Goal: Task Accomplishment & Management: Manage account settings

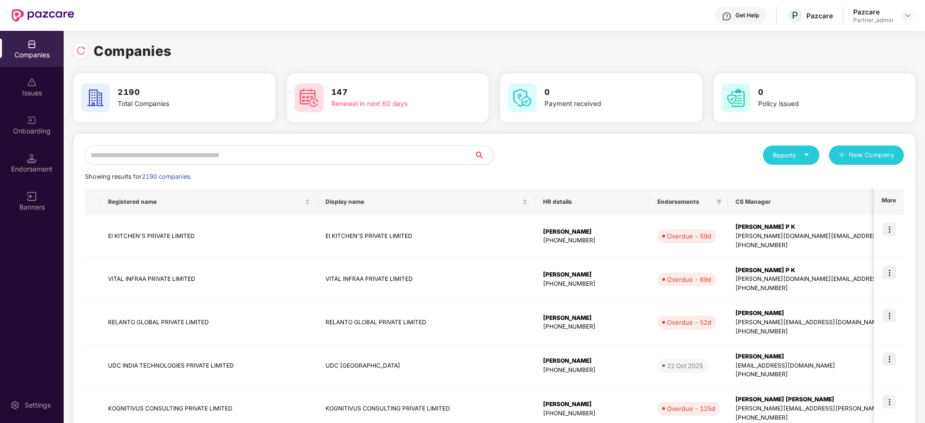
click at [222, 156] on input "text" at bounding box center [279, 155] width 389 height 19
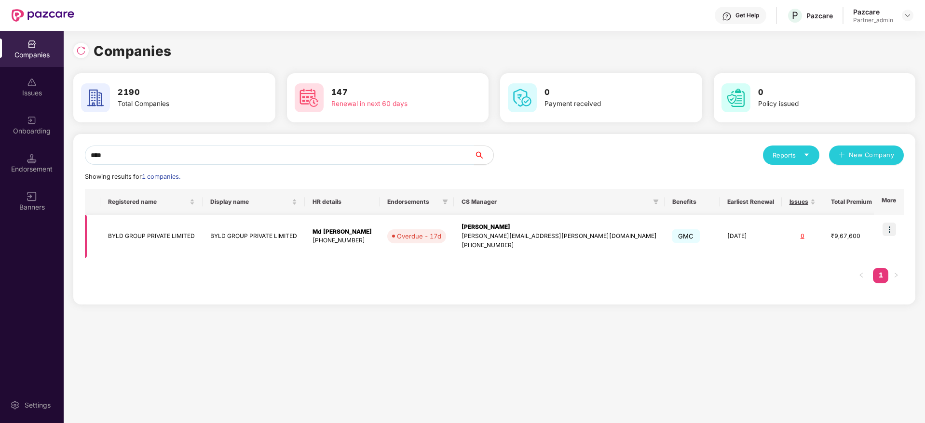
type input "****"
click at [484, 226] on div "[PERSON_NAME]" at bounding box center [558, 227] width 195 height 9
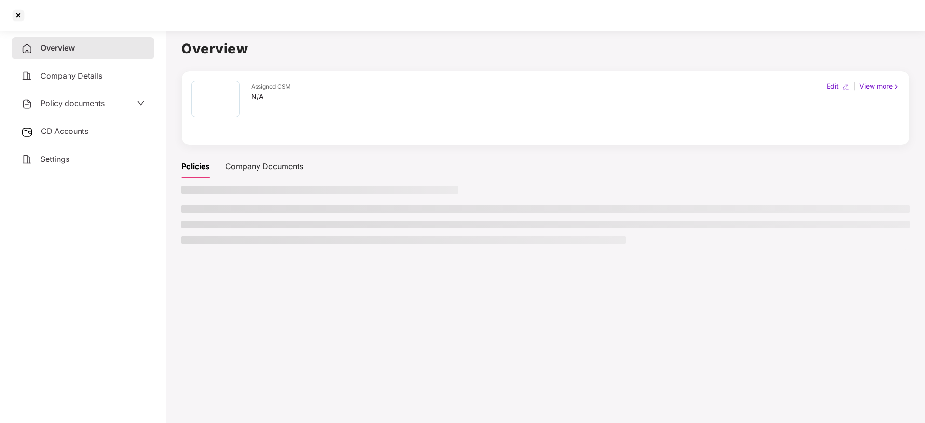
click at [71, 128] on span "CD Accounts" at bounding box center [64, 131] width 47 height 10
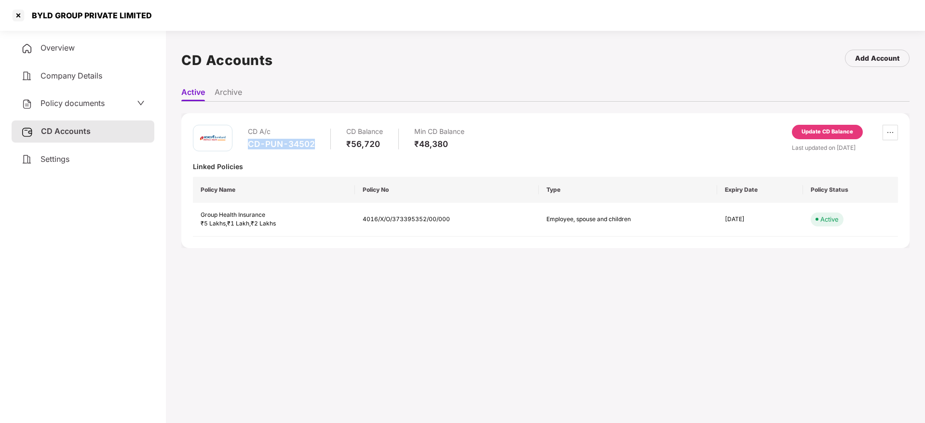
drag, startPoint x: 250, startPoint y: 145, endPoint x: 316, endPoint y: 142, distance: 66.6
click at [316, 142] on div "CD A/c CD-PUN-34502 CD Balance ₹56,720 Min CD Balance ₹48,380" at bounding box center [356, 138] width 217 height 27
copy div "CD-PUN-34502"
drag, startPoint x: 32, startPoint y: 14, endPoint x: 136, endPoint y: 11, distance: 104.2
click at [140, 12] on div "BYLD GROUP PRIVATE LIMITED" at bounding box center [89, 16] width 126 height 10
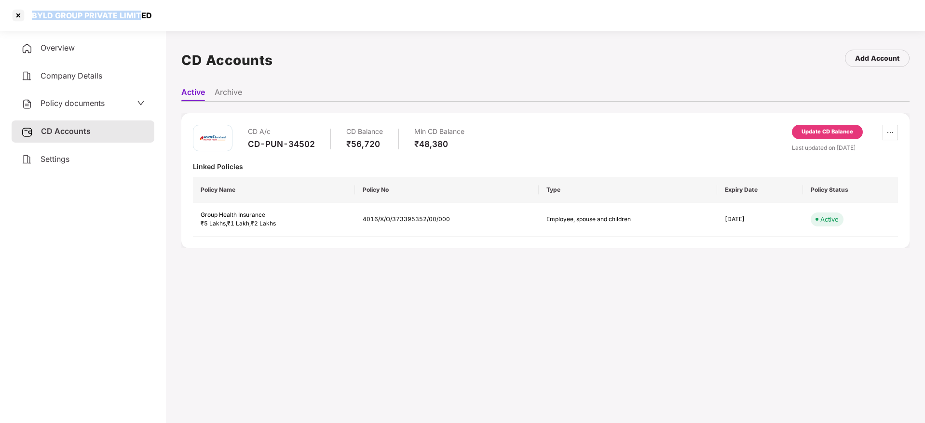
copy div "BYLD GROUP PRIVATE LIMIT"
click at [17, 14] on div at bounding box center [18, 15] width 15 height 15
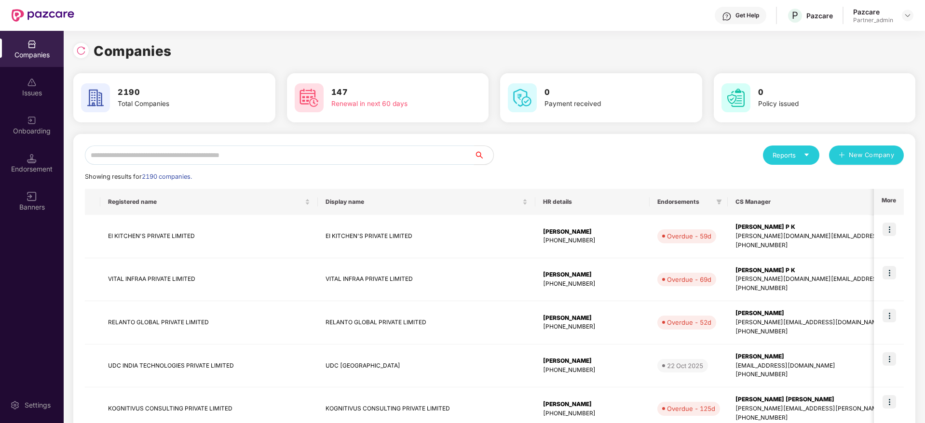
click at [223, 159] on input "text" at bounding box center [279, 155] width 389 height 19
paste input "**********"
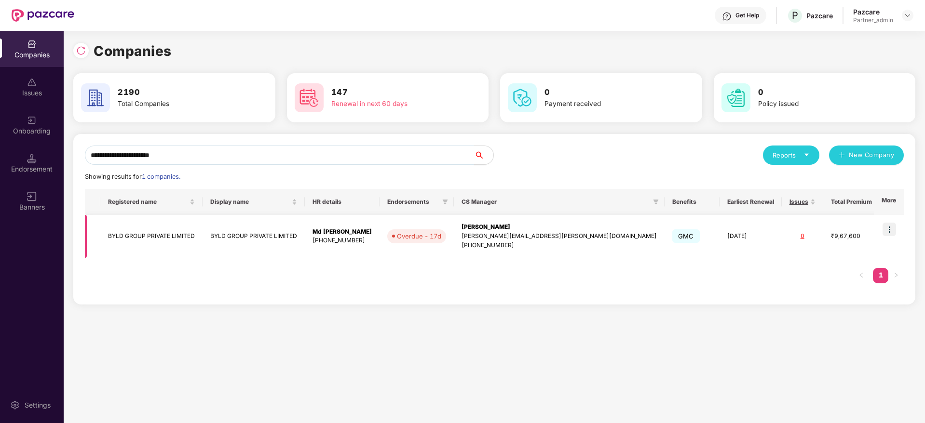
type input "**********"
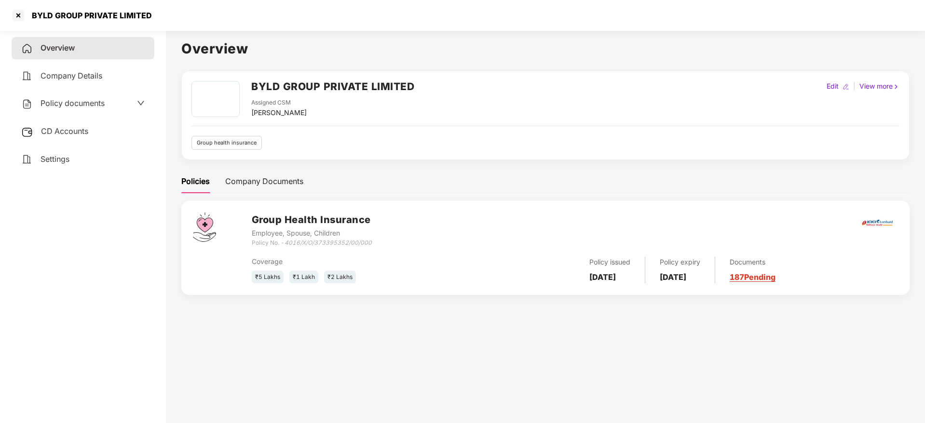
click at [759, 279] on link "187 Pending" at bounding box center [753, 277] width 46 height 10
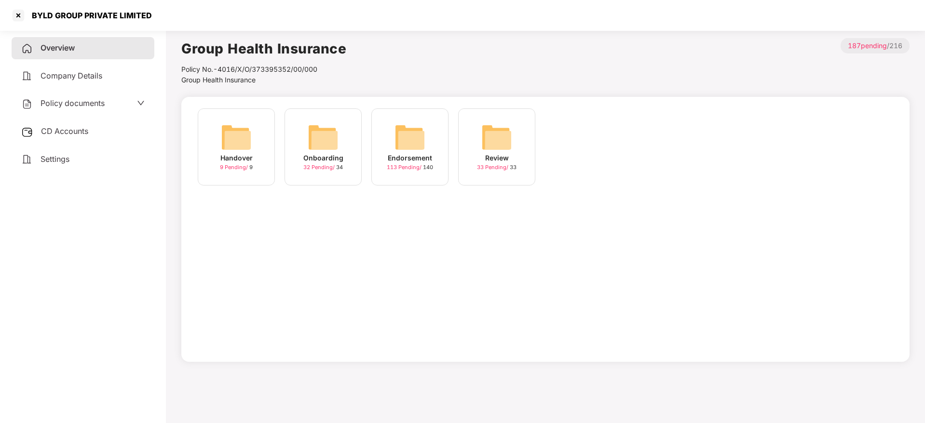
click at [409, 138] on img at bounding box center [409, 137] width 31 height 31
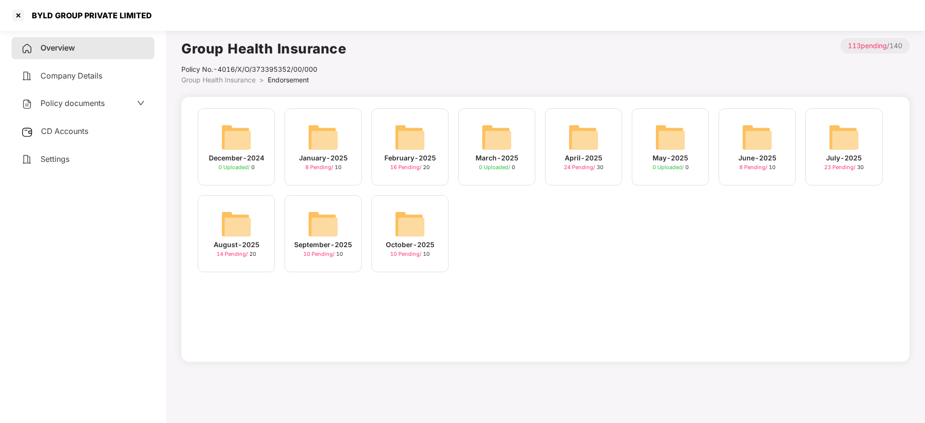
click at [329, 219] on img at bounding box center [323, 224] width 31 height 31
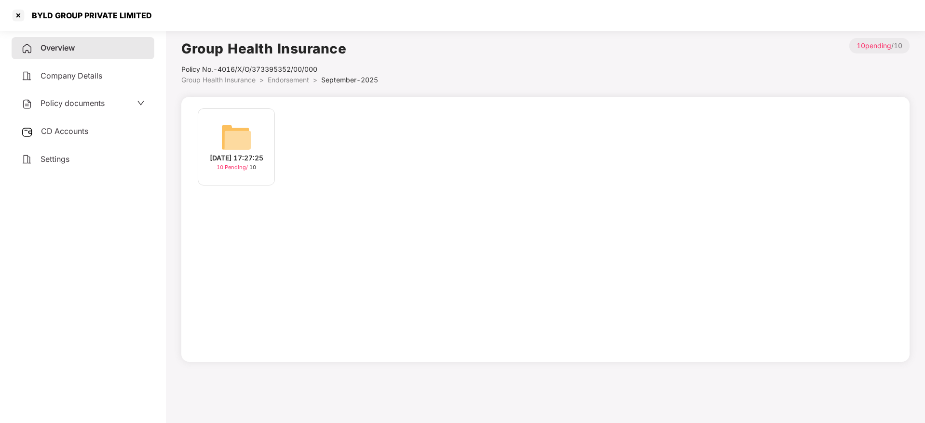
click at [234, 153] on div "[DATE] 17:27:25" at bounding box center [237, 158] width 54 height 11
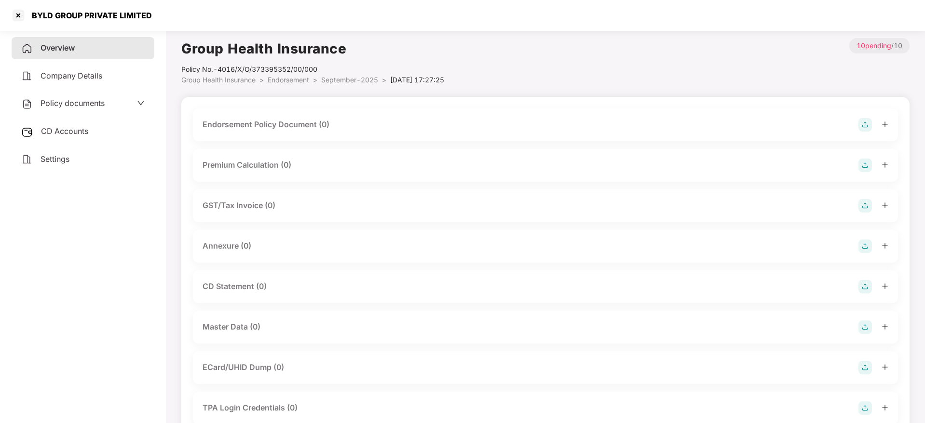
click at [865, 123] on img at bounding box center [865, 125] width 14 height 14
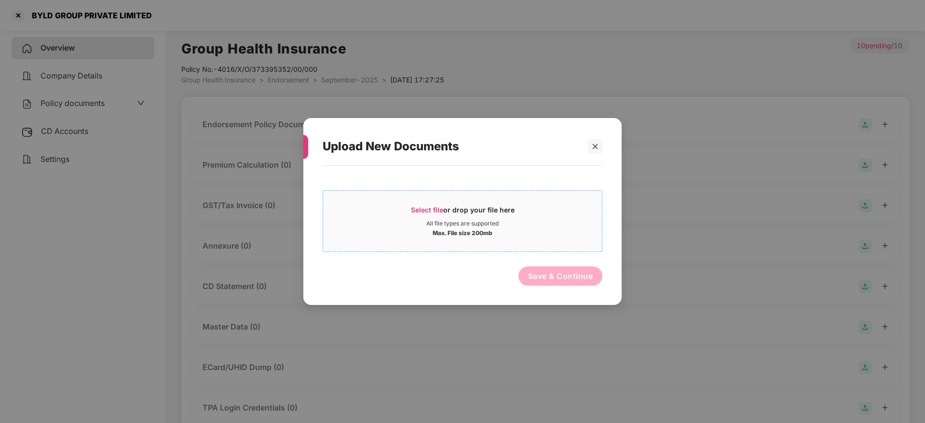
click at [443, 210] on span "Select file" at bounding box center [427, 210] width 32 height 8
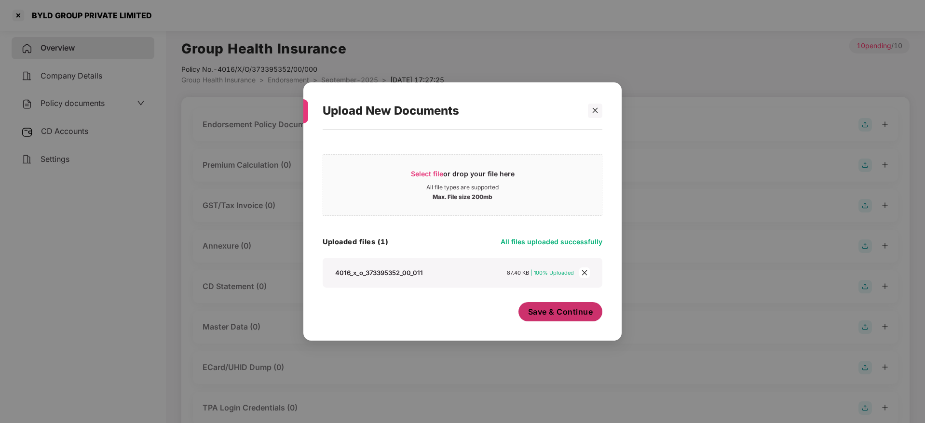
click at [557, 312] on span "Save & Continue" at bounding box center [560, 312] width 65 height 11
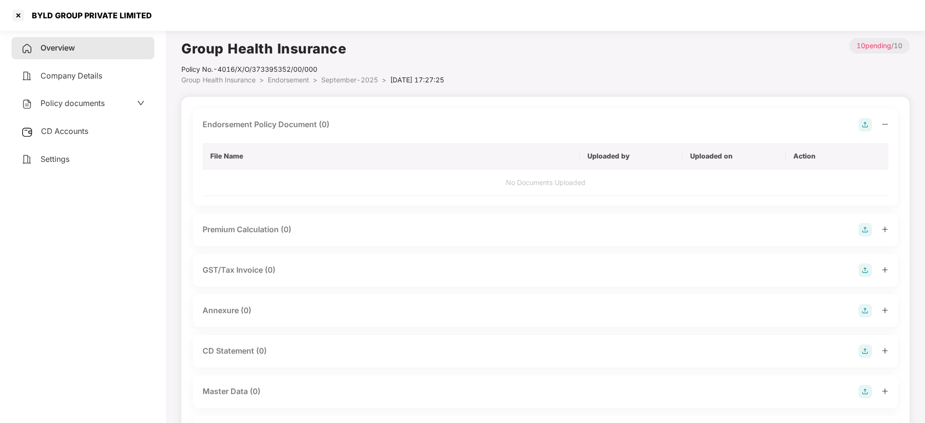
click at [885, 125] on icon "minus" at bounding box center [884, 124] width 7 height 7
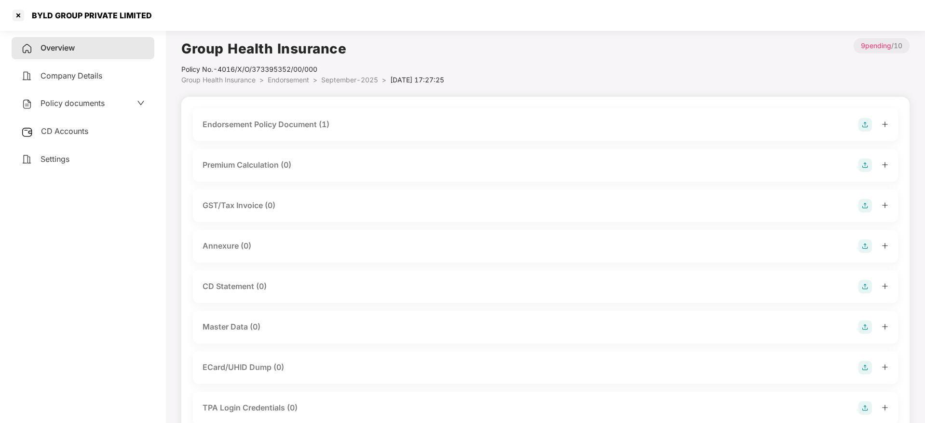
click at [869, 244] on img at bounding box center [865, 247] width 14 height 14
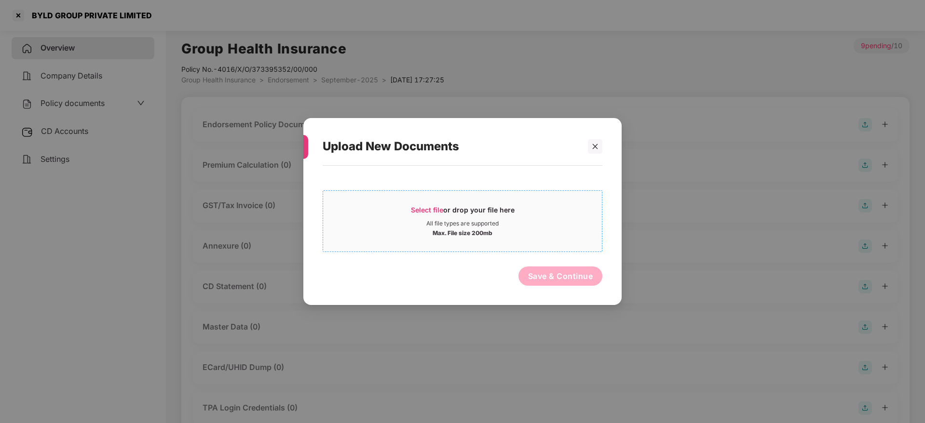
click at [422, 212] on span "Select file" at bounding box center [427, 210] width 32 height 8
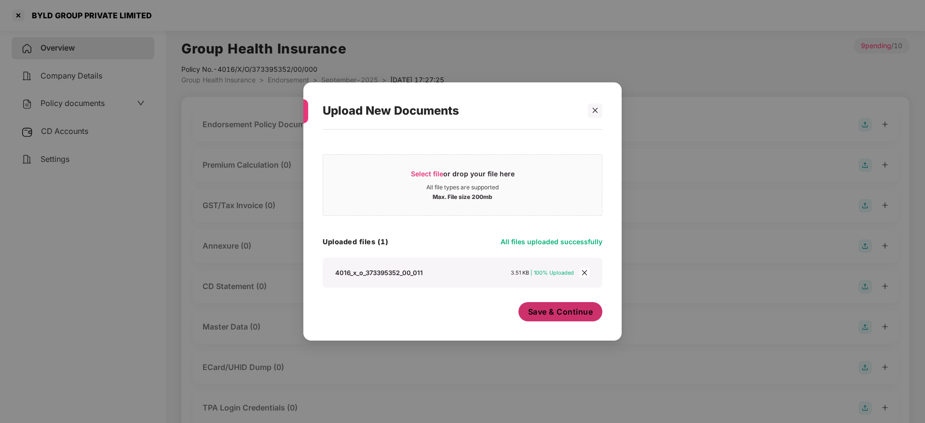
click at [548, 306] on button "Save & Continue" at bounding box center [560, 311] width 84 height 19
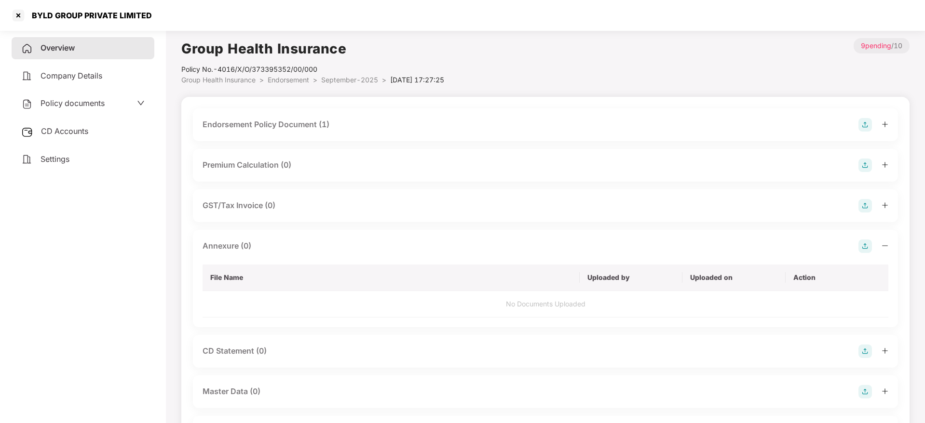
click at [883, 242] on div at bounding box center [873, 247] width 30 height 14
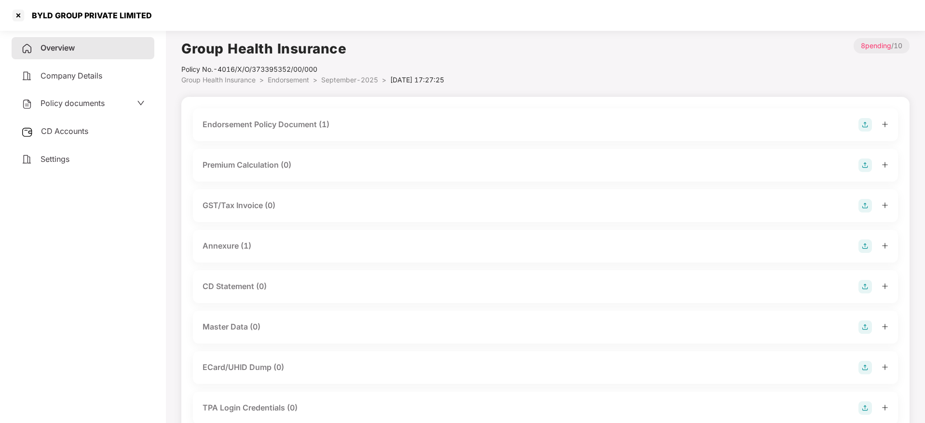
click at [57, 46] on span "Overview" at bounding box center [58, 48] width 34 height 10
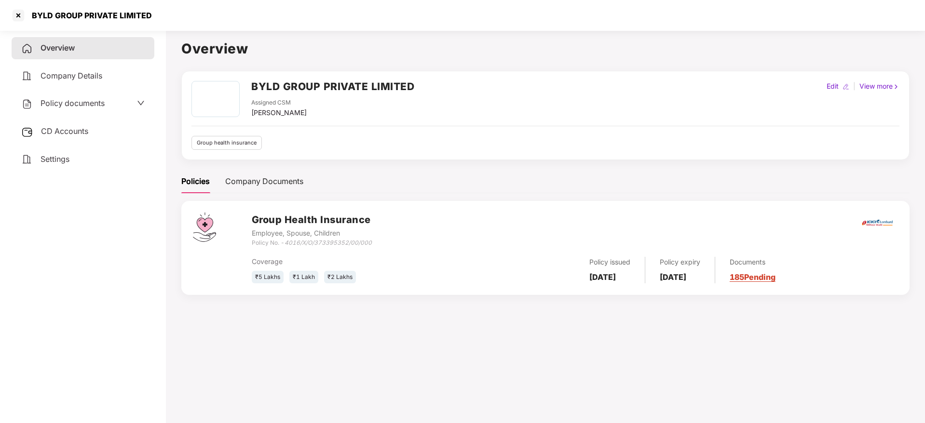
click at [769, 278] on link "185 Pending" at bounding box center [753, 277] width 46 height 10
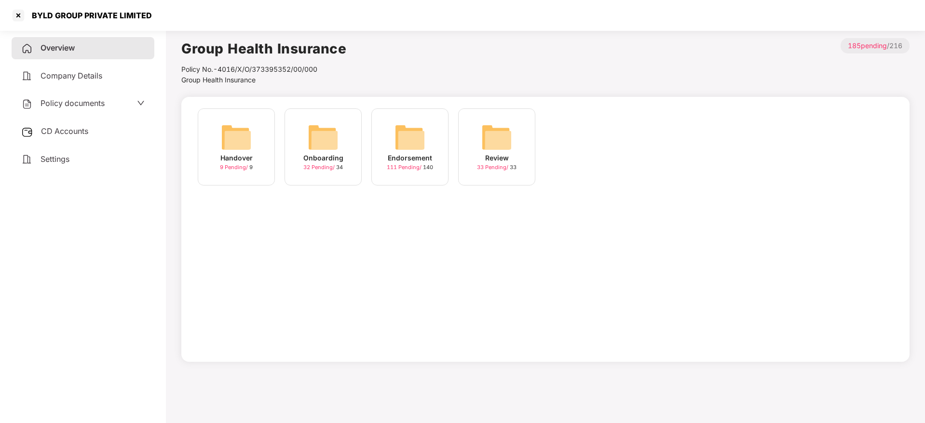
click at [403, 141] on img at bounding box center [409, 137] width 31 height 31
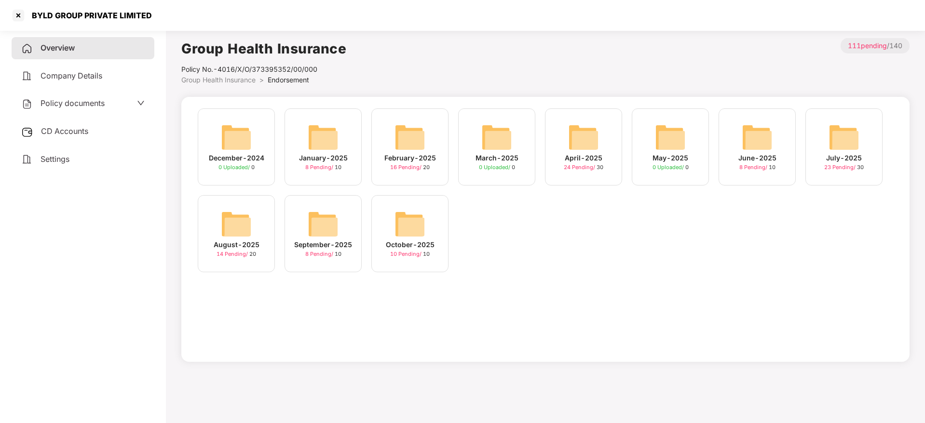
click at [313, 223] on img at bounding box center [323, 224] width 31 height 31
click at [409, 229] on img at bounding box center [409, 224] width 31 height 31
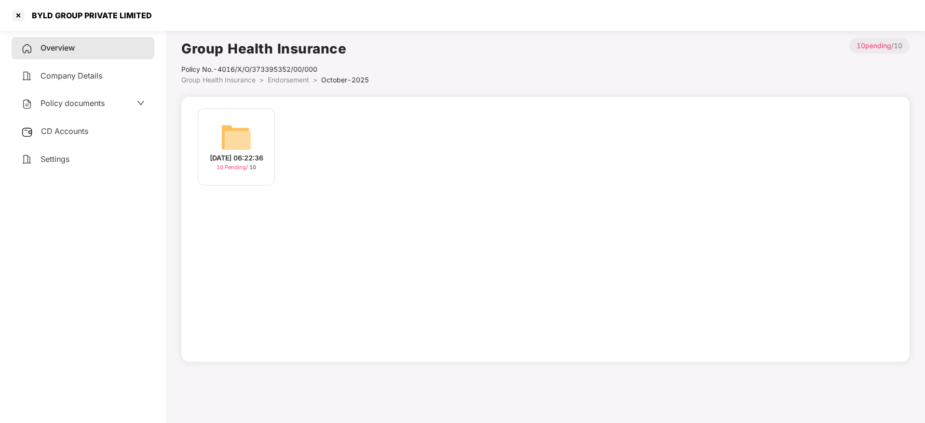
click at [227, 144] on img at bounding box center [236, 137] width 31 height 31
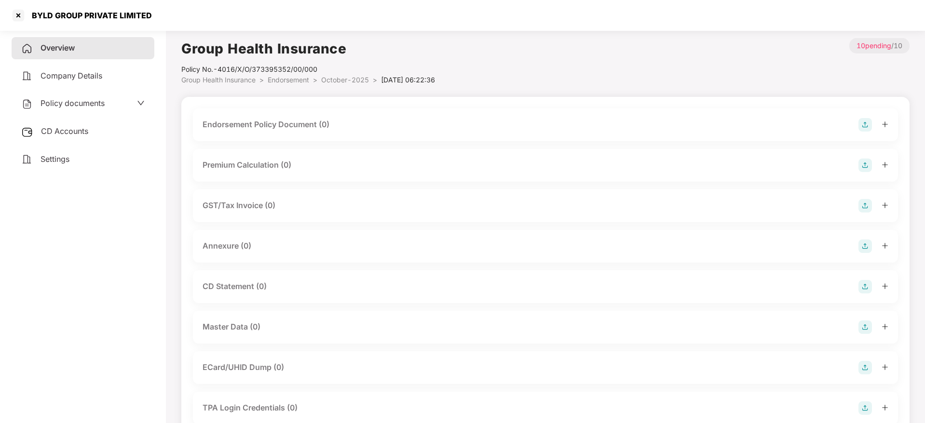
click at [862, 123] on img at bounding box center [865, 125] width 14 height 14
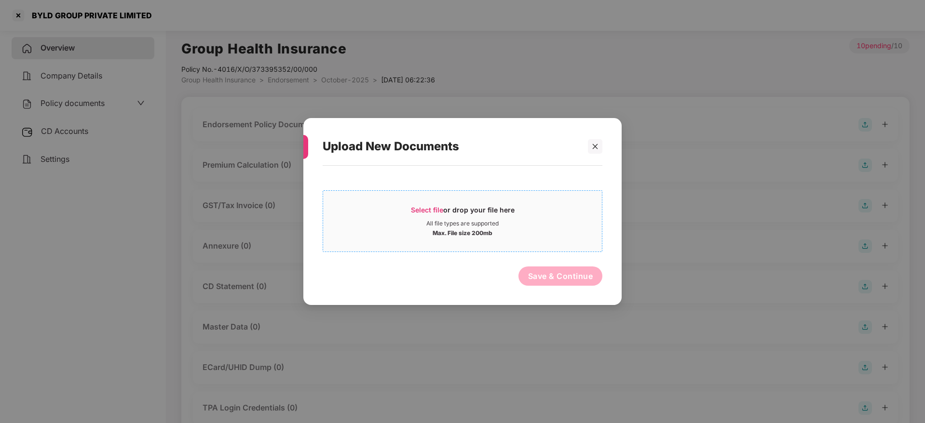
click at [434, 214] on div "Select file or drop your file here" at bounding box center [463, 212] width 104 height 14
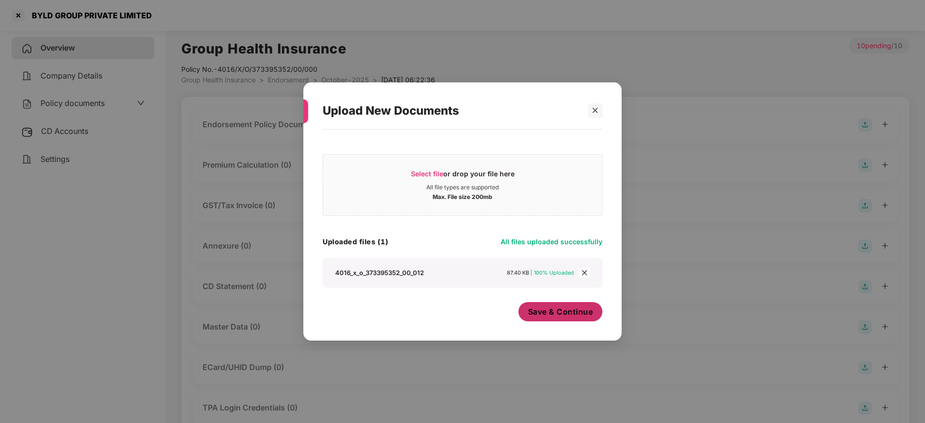
click at [560, 312] on span "Save & Continue" at bounding box center [560, 312] width 65 height 11
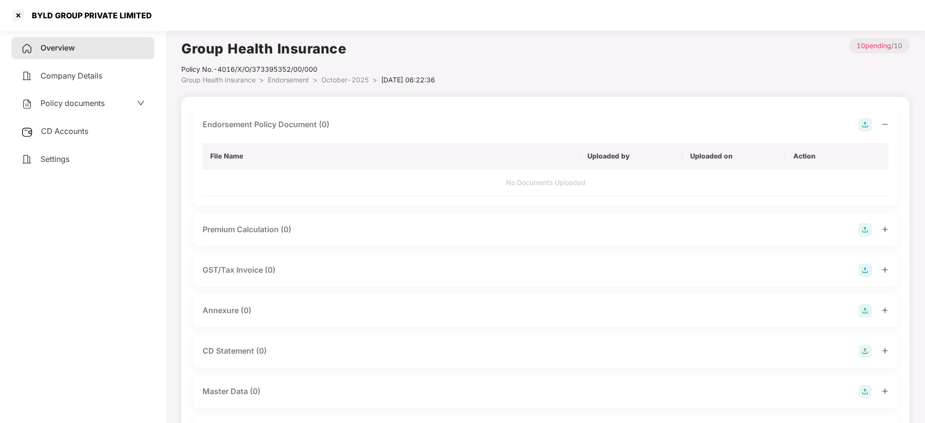
click at [883, 123] on icon "minus" at bounding box center [884, 124] width 7 height 7
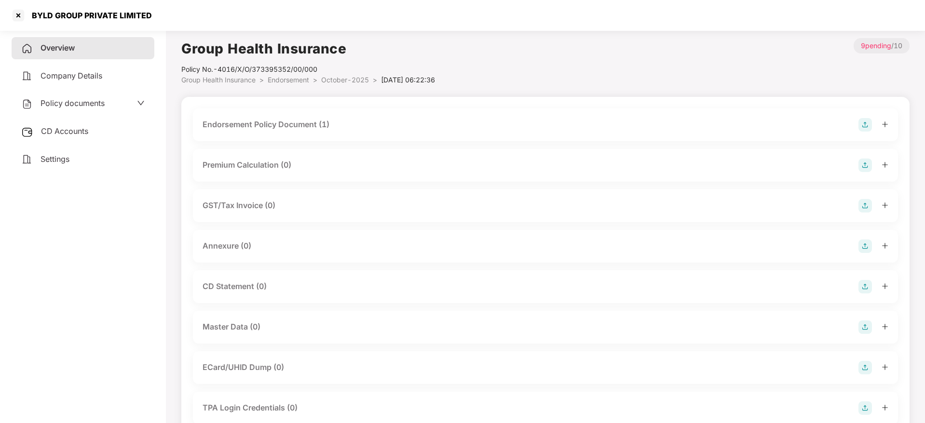
click at [865, 251] on img at bounding box center [865, 247] width 14 height 14
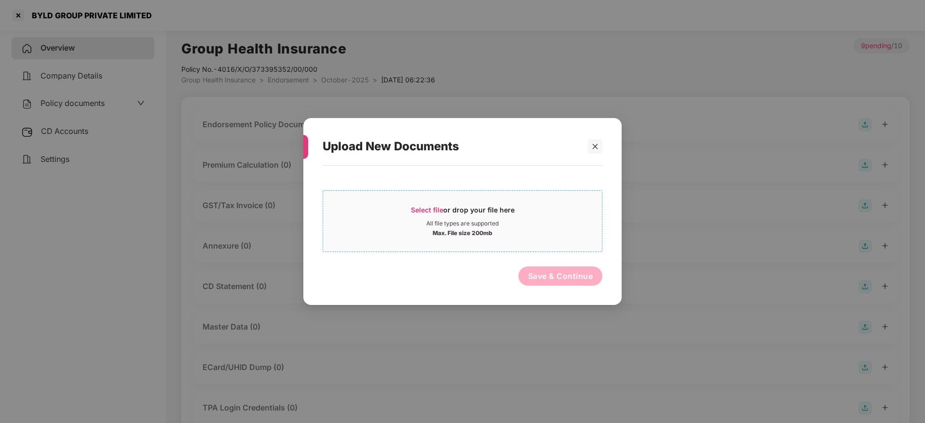
click at [433, 207] on span "Select file" at bounding box center [427, 210] width 32 height 8
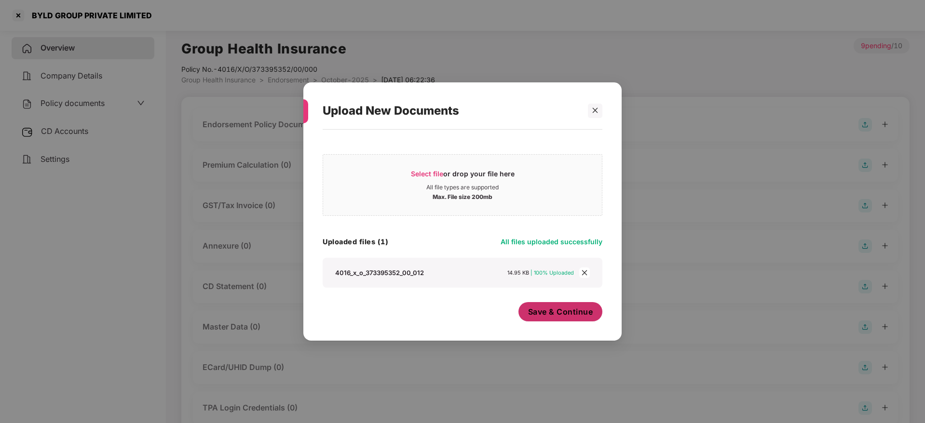
click at [565, 311] on span "Save & Continue" at bounding box center [560, 312] width 65 height 11
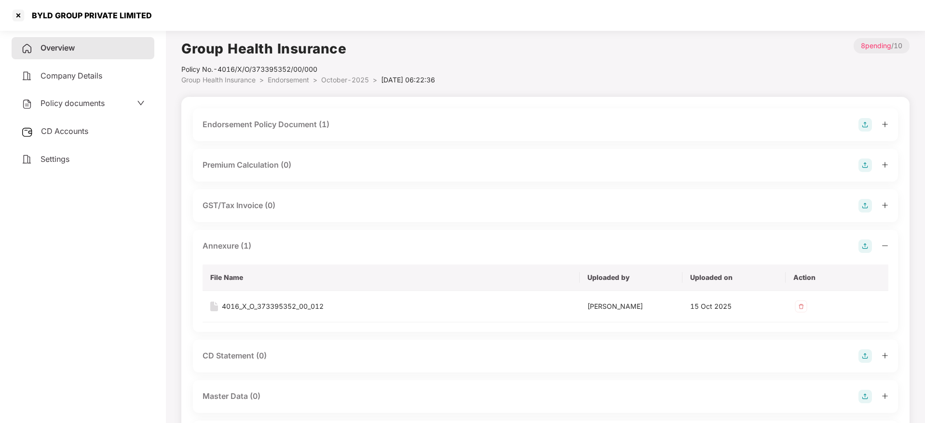
click at [882, 247] on icon "minus" at bounding box center [884, 246] width 7 height 7
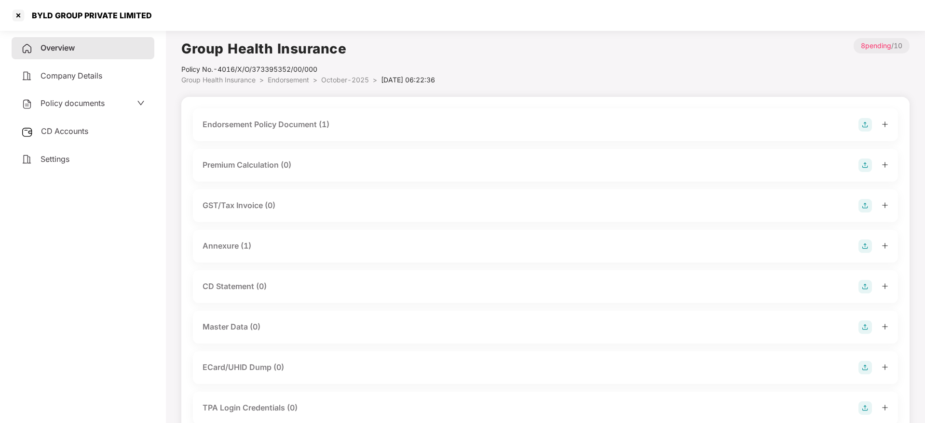
click at [866, 329] on img at bounding box center [865, 328] width 14 height 14
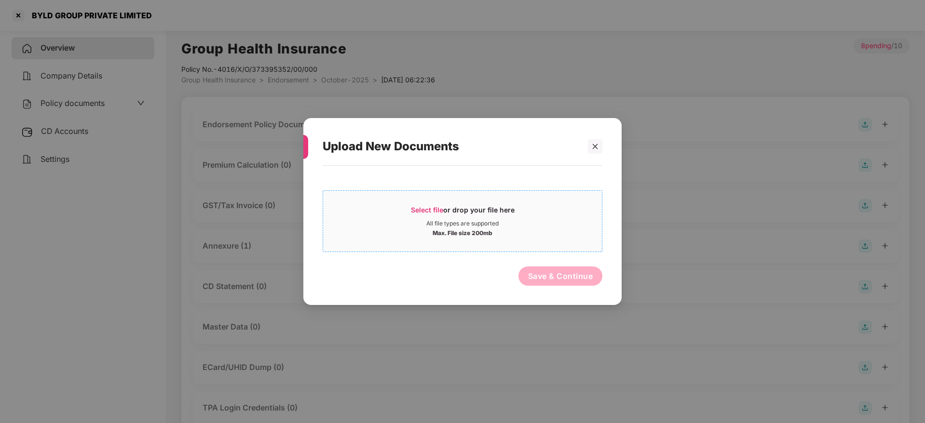
click at [428, 223] on div "All file types are supported" at bounding box center [462, 224] width 72 height 8
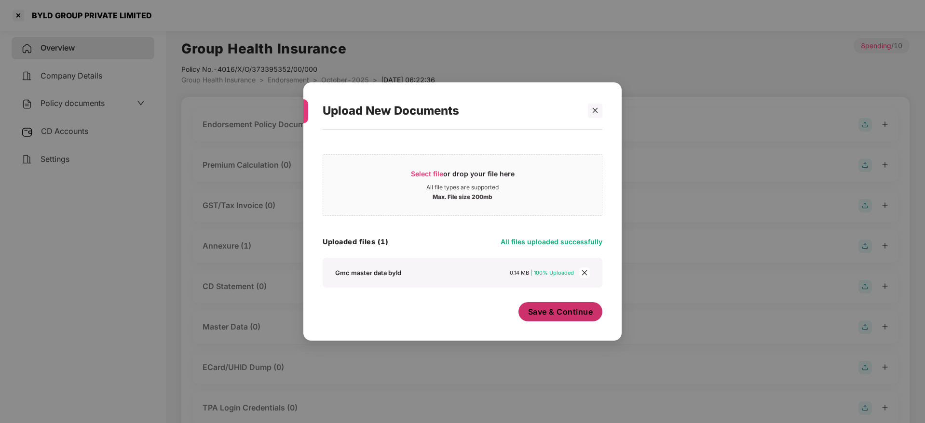
click at [555, 315] on span "Save & Continue" at bounding box center [560, 312] width 65 height 11
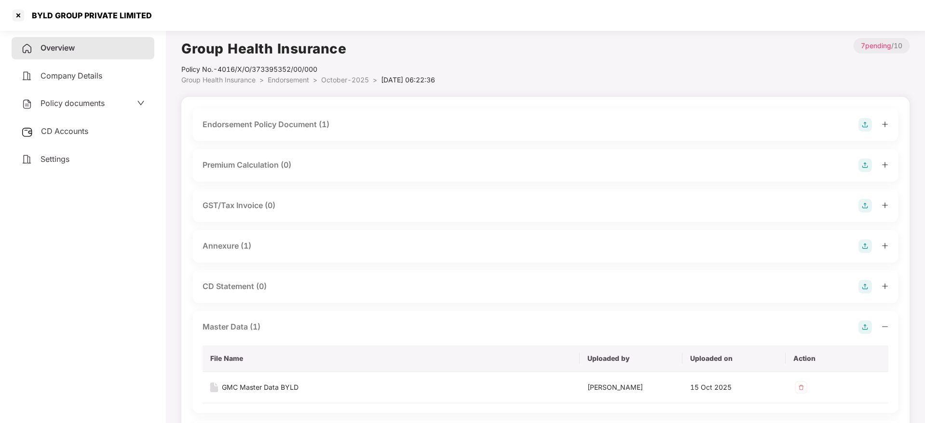
click at [885, 325] on icon "minus" at bounding box center [884, 327] width 7 height 7
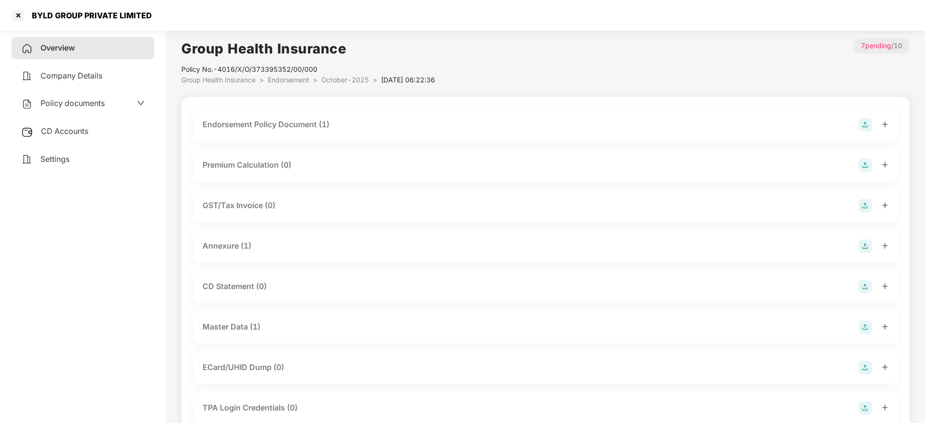
click at [66, 49] on span "Overview" at bounding box center [58, 48] width 34 height 10
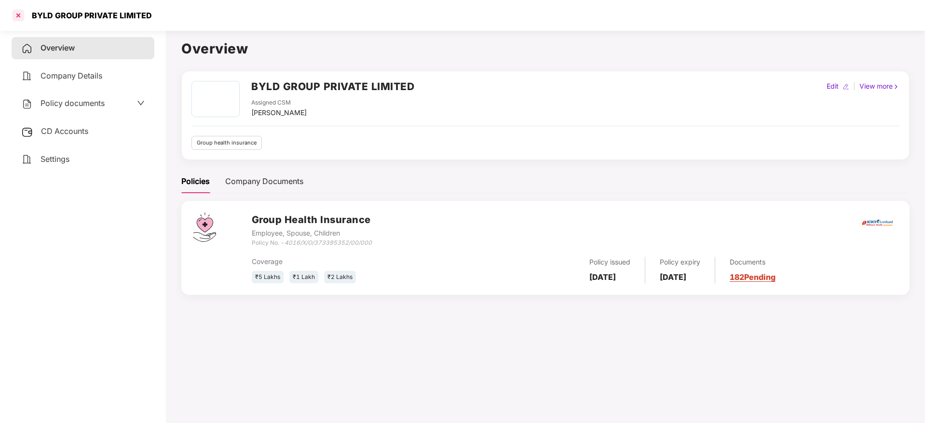
click at [16, 18] on div at bounding box center [18, 15] width 15 height 15
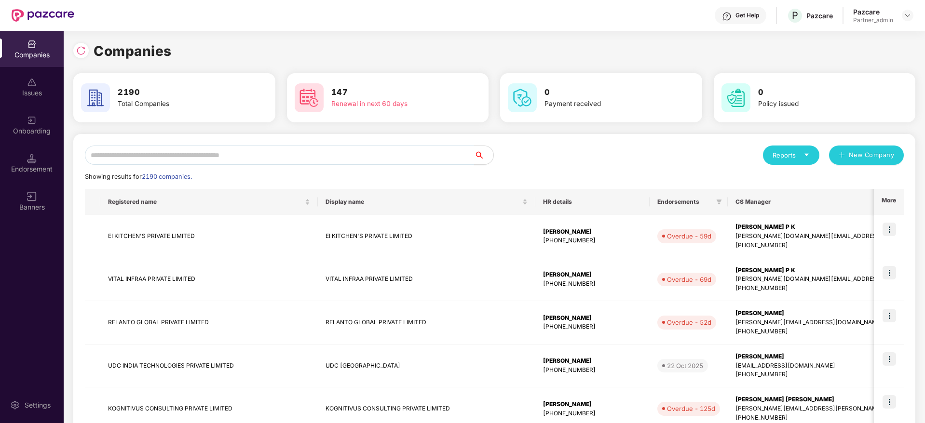
click at [168, 158] on input "text" at bounding box center [279, 155] width 389 height 19
paste input "**********"
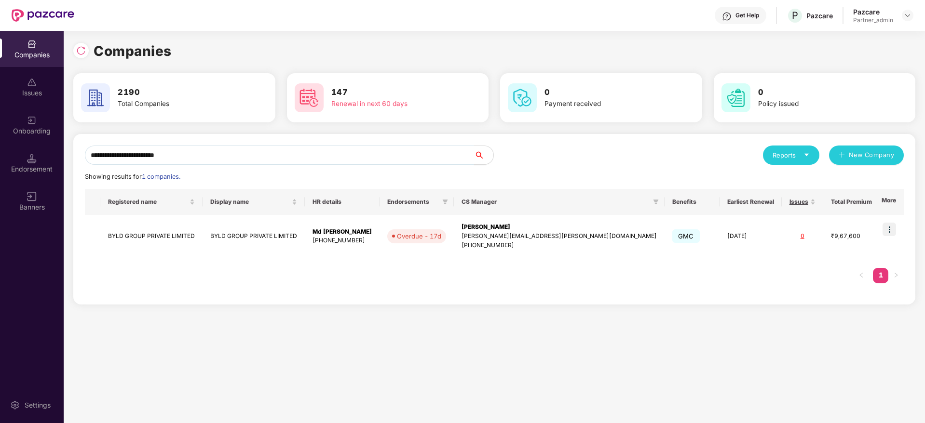
click at [0, 93] on div "**********" at bounding box center [462, 227] width 925 height 393
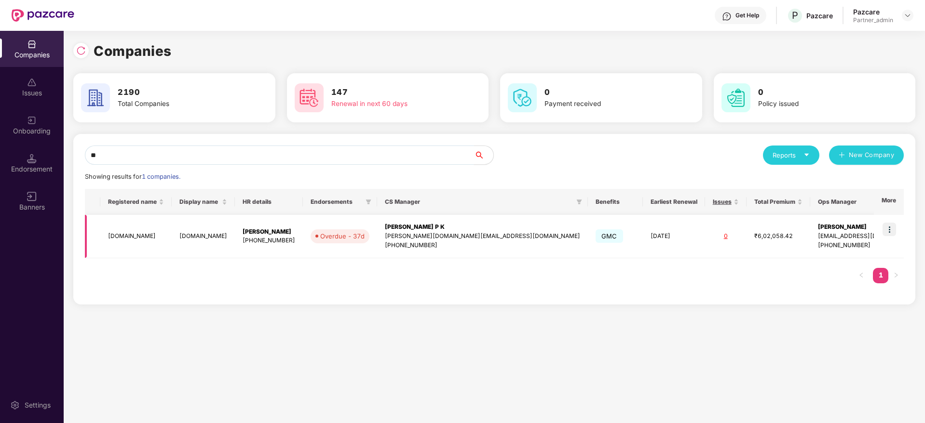
type input "**"
click at [893, 229] on img at bounding box center [889, 230] width 14 height 14
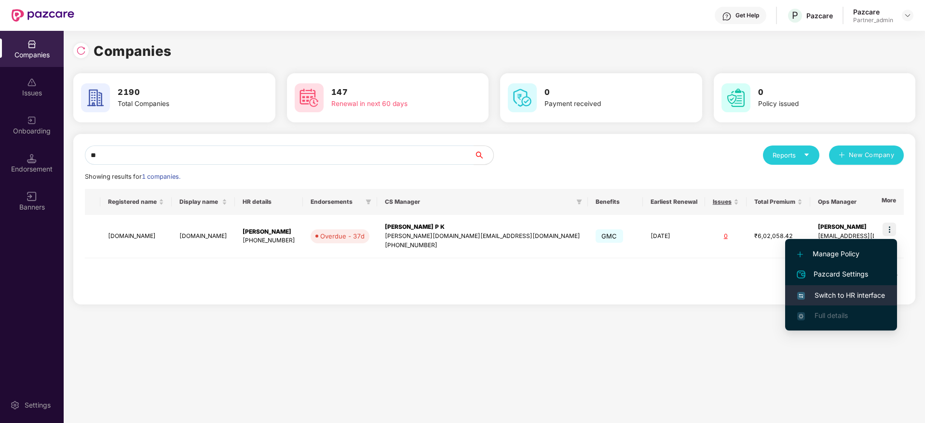
click at [854, 296] on span "Switch to HR interface" at bounding box center [841, 295] width 88 height 11
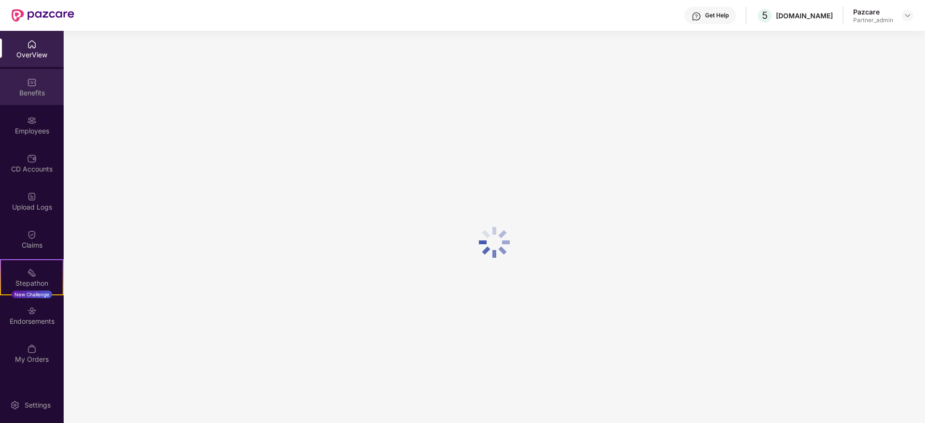
click at [42, 83] on div "Benefits" at bounding box center [32, 87] width 64 height 36
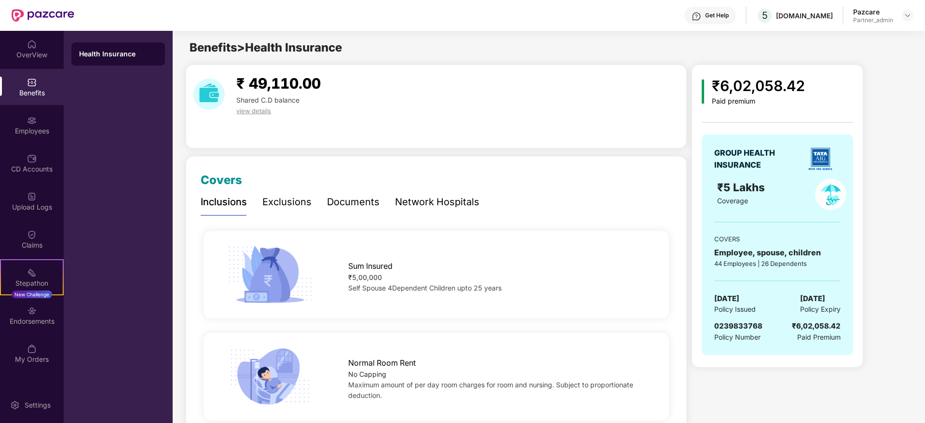
click at [737, 328] on span "0239833768" at bounding box center [738, 326] width 48 height 9
copy span "0239833768"
click at [39, 53] on div "OverView" at bounding box center [32, 55] width 64 height 10
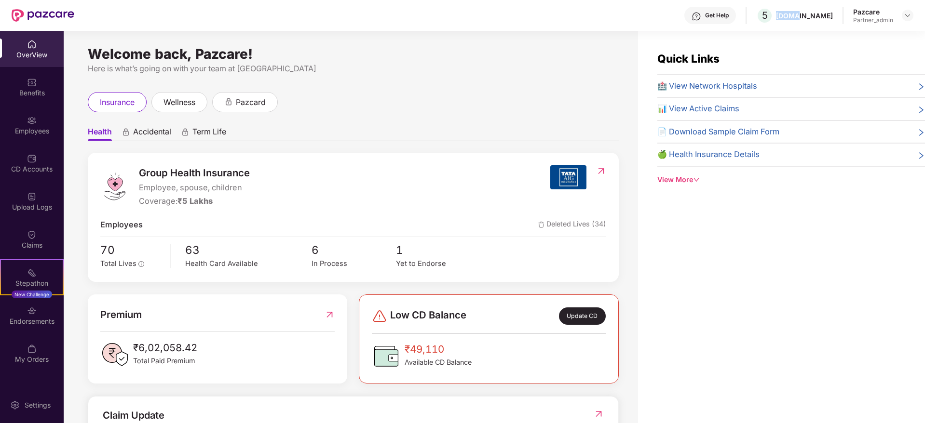
drag, startPoint x: 813, startPoint y: 15, endPoint x: 836, endPoint y: 14, distance: 22.7
click at [836, 14] on div "Get Help 5 [DOMAIN_NAME] Pazcare Partner_admin" at bounding box center [493, 15] width 839 height 31
copy div "[DOMAIN_NAME]"
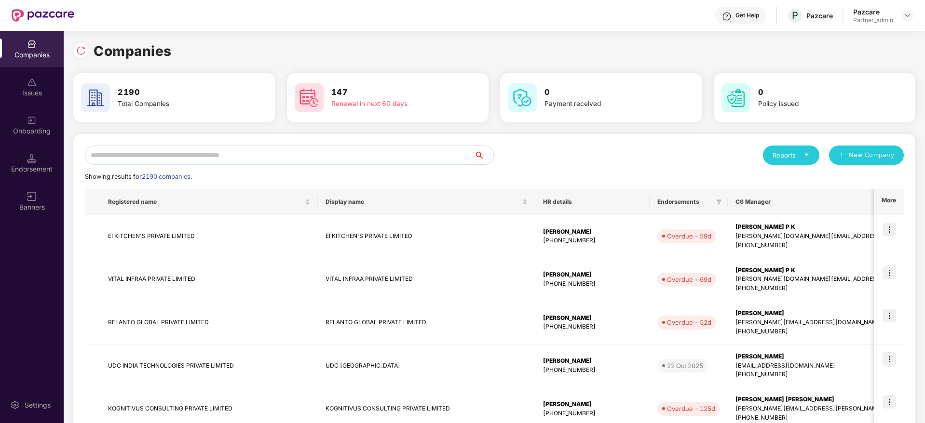
click at [194, 148] on input "text" at bounding box center [279, 155] width 389 height 19
paste input "*****"
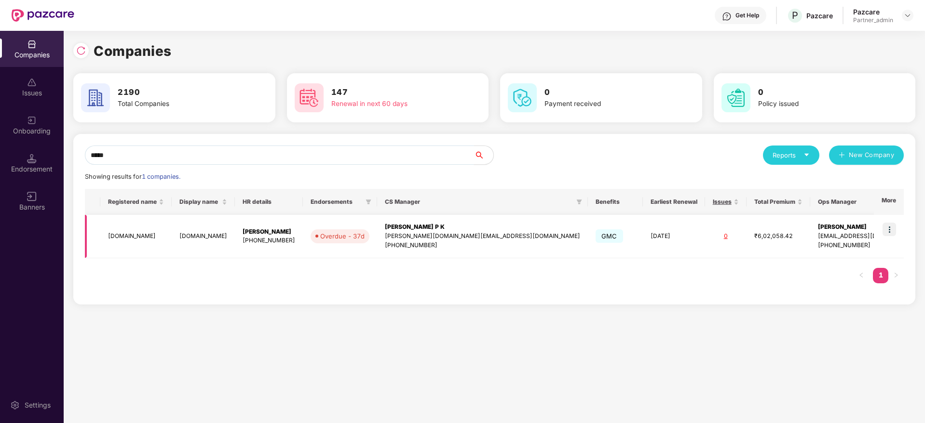
type input "*****"
click at [426, 223] on div "[PERSON_NAME] P K" at bounding box center [482, 227] width 195 height 9
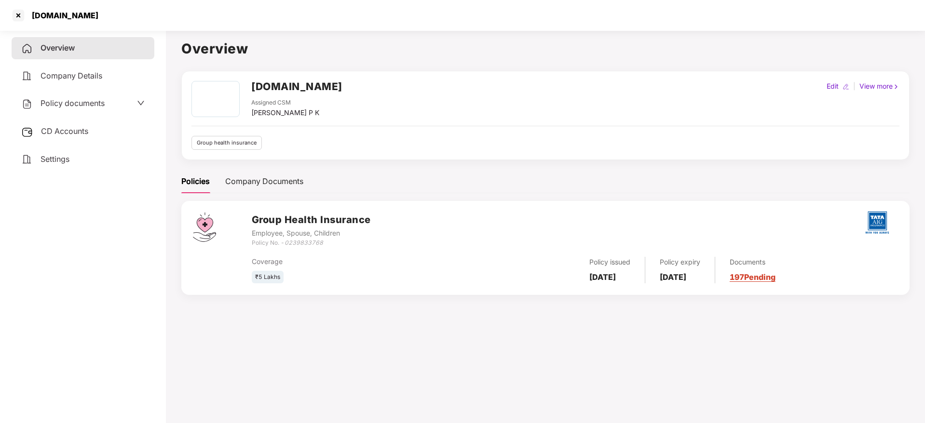
click at [99, 105] on span "Policy documents" at bounding box center [73, 103] width 64 height 10
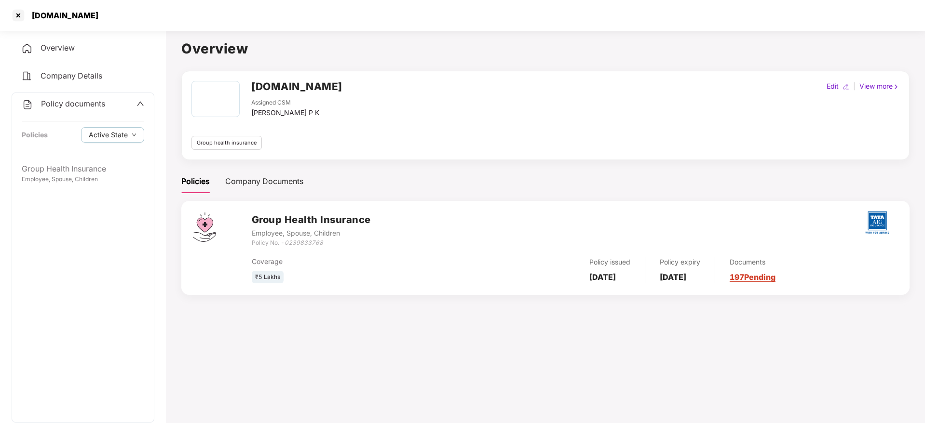
click at [54, 49] on span "Overview" at bounding box center [58, 48] width 34 height 10
click at [761, 272] on link "197 Pending" at bounding box center [753, 277] width 46 height 10
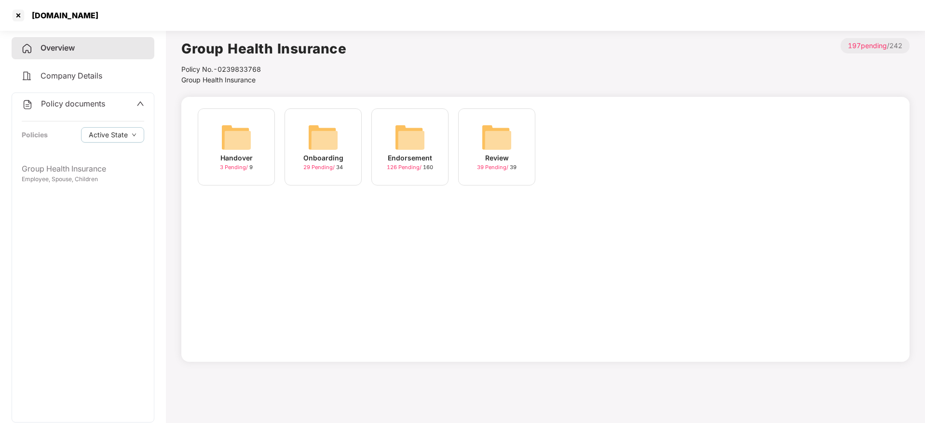
click at [314, 134] on img at bounding box center [323, 137] width 31 height 31
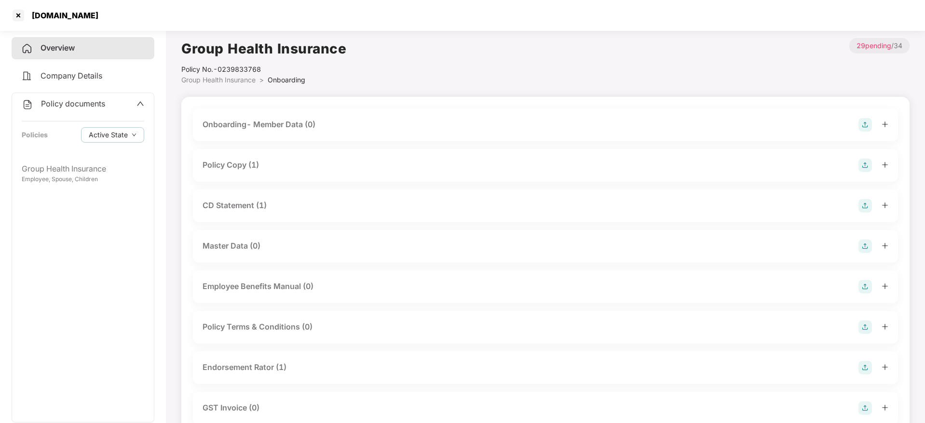
click at [883, 166] on icon "plus" at bounding box center [884, 165] width 7 height 7
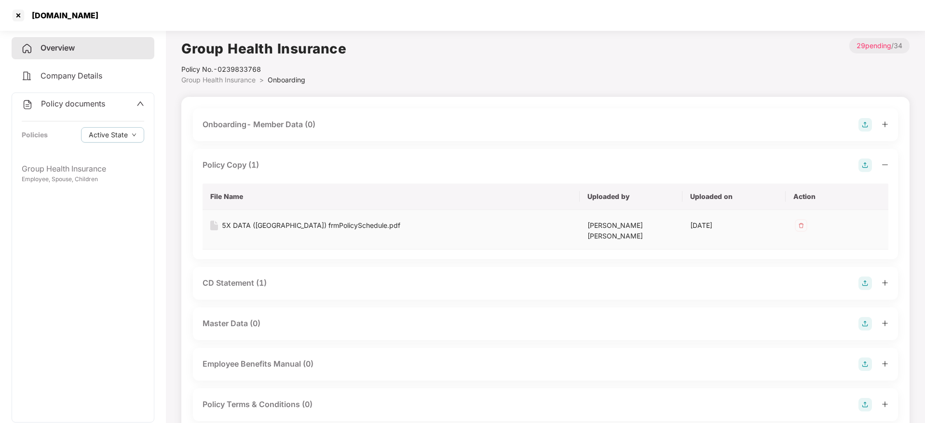
click at [321, 225] on div "5X DATA ([GEOGRAPHIC_DATA]) frmPolicySchedule.pdf" at bounding box center [311, 225] width 178 height 11
click at [15, 11] on div at bounding box center [18, 15] width 15 height 15
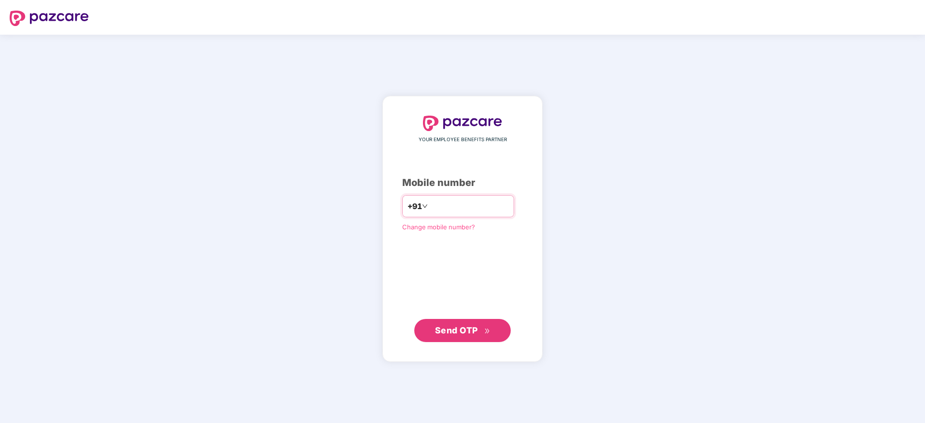
click at [437, 208] on input "number" at bounding box center [469, 206] width 79 height 15
type input "**********"
click at [470, 331] on span "Send OTP" at bounding box center [456, 330] width 43 height 10
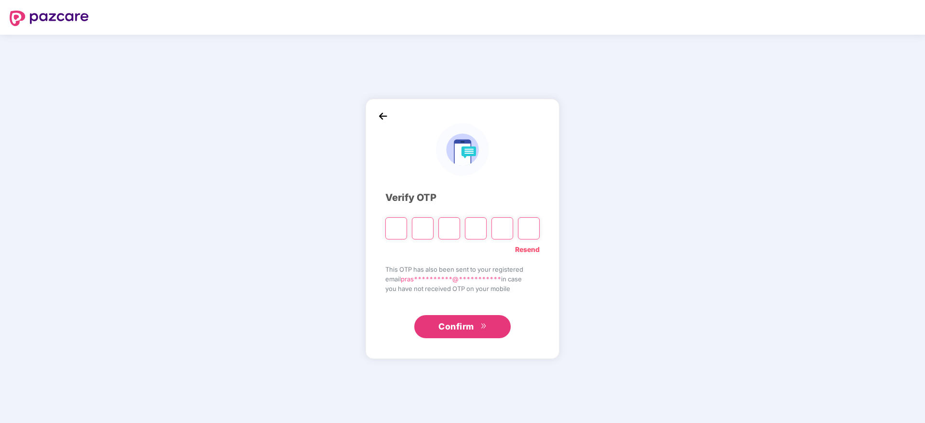
click at [397, 233] on input "Please enter verification code. Digit 1" at bounding box center [396, 228] width 22 height 22
type input "*"
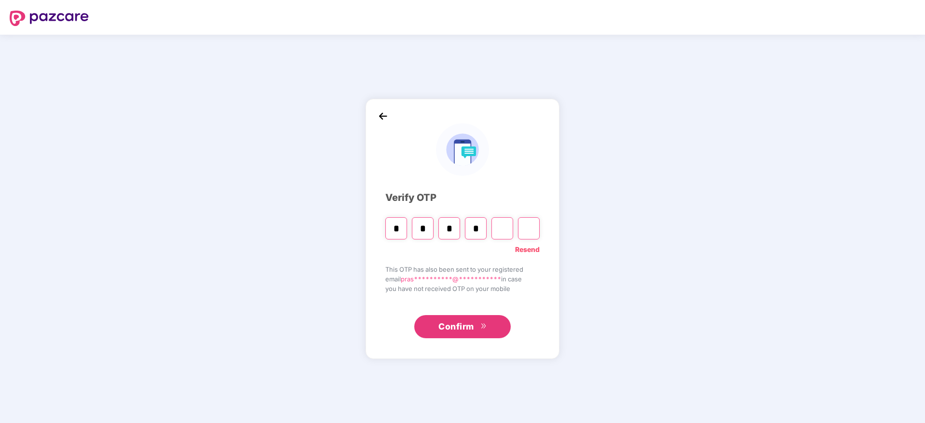
type input "*"
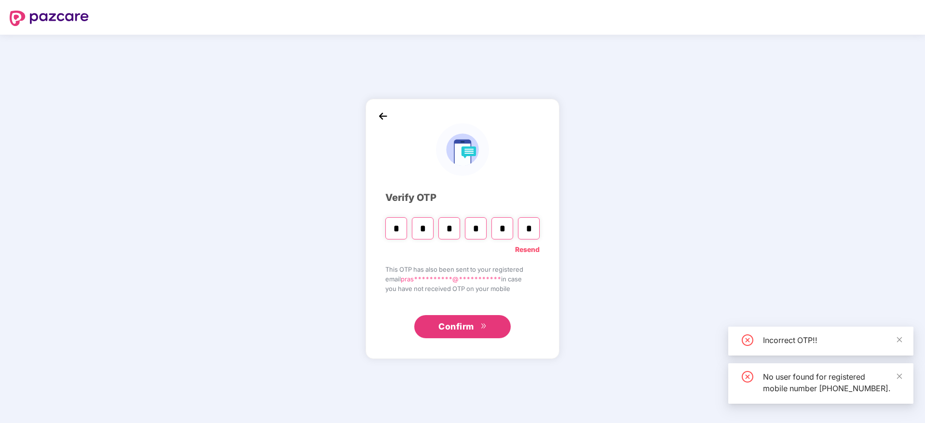
type input "*"
click at [528, 249] on link "Resend" at bounding box center [527, 249] width 25 height 11
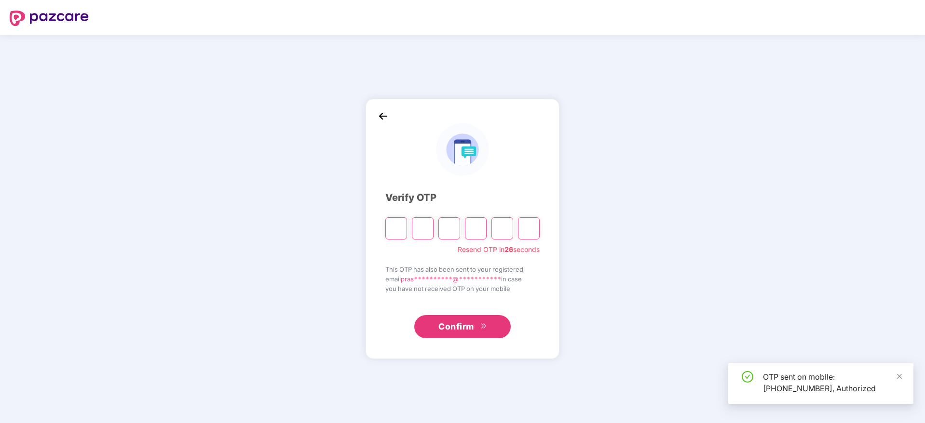
click at [396, 225] on input "Please enter verification code. Digit 1" at bounding box center [396, 228] width 22 height 22
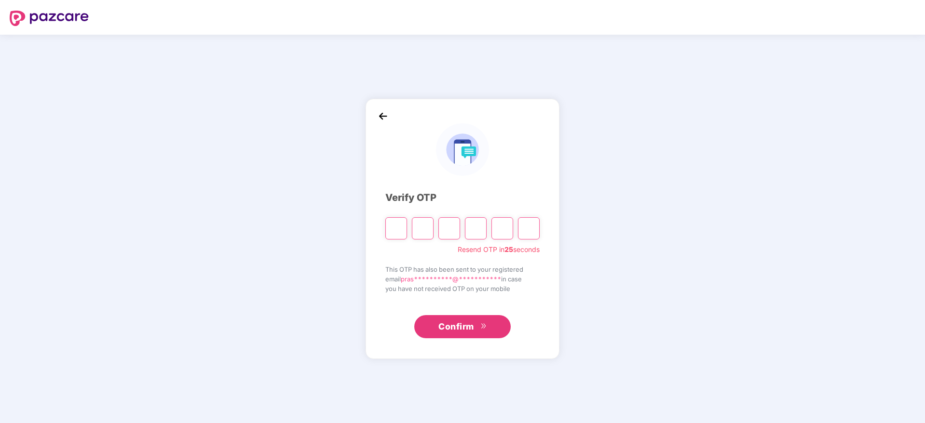
type input "*"
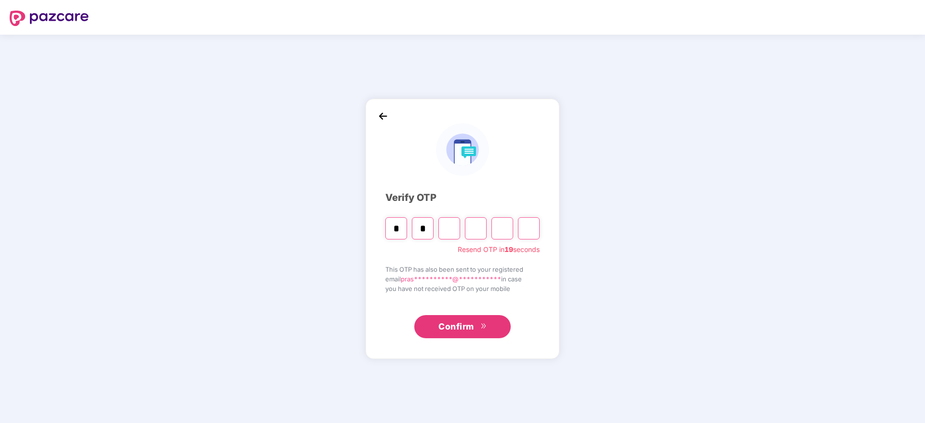
type input "*"
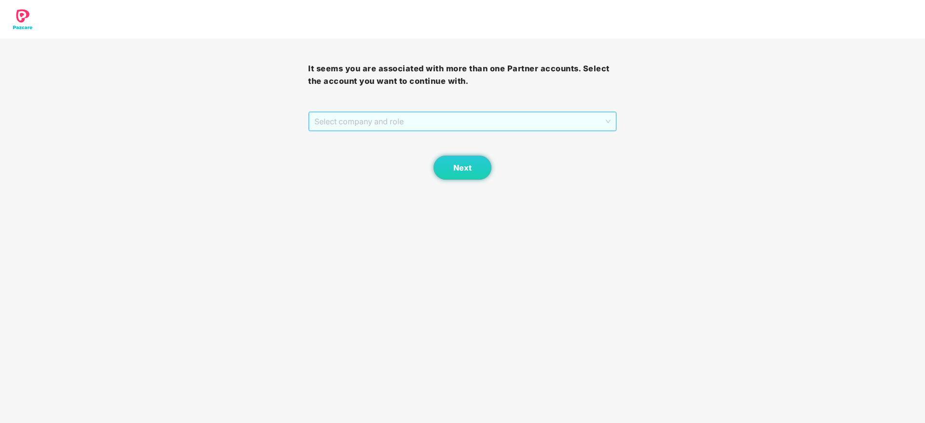
click at [445, 120] on span "Select company and role" at bounding box center [462, 121] width 296 height 18
click at [399, 157] on div "Pazcare - PARTNER_ADMIN" at bounding box center [462, 156] width 297 height 11
click at [456, 168] on span "Next" at bounding box center [462, 167] width 18 height 9
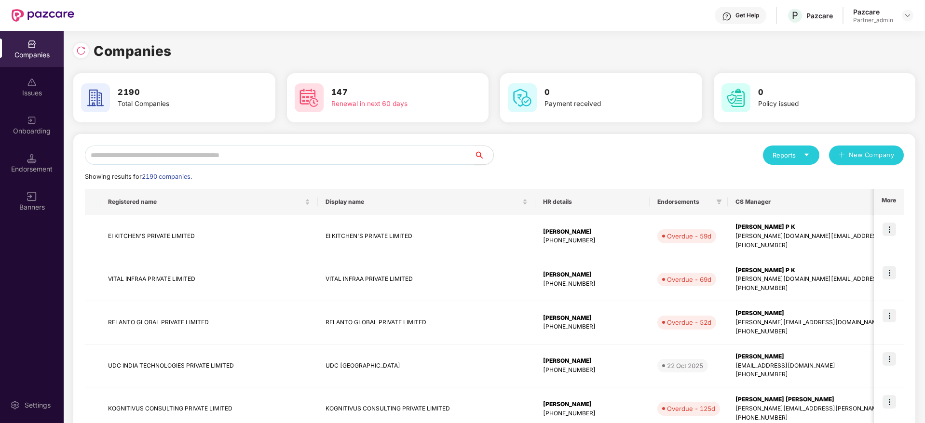
click at [196, 155] on input "text" at bounding box center [279, 155] width 389 height 19
paste input "**********"
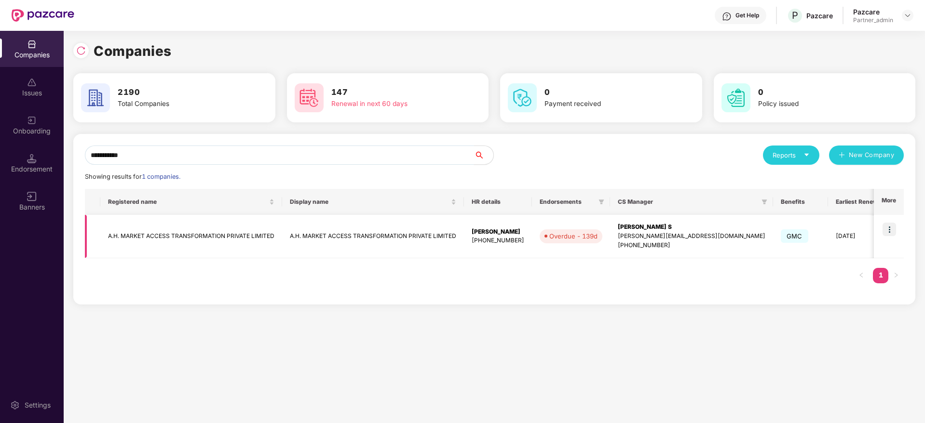
scroll to position [0, 151]
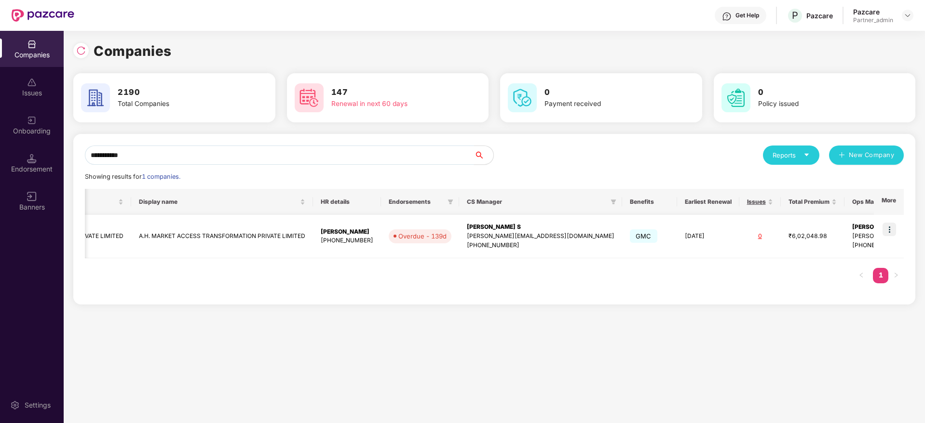
type input "**********"
click at [891, 228] on img at bounding box center [889, 230] width 14 height 14
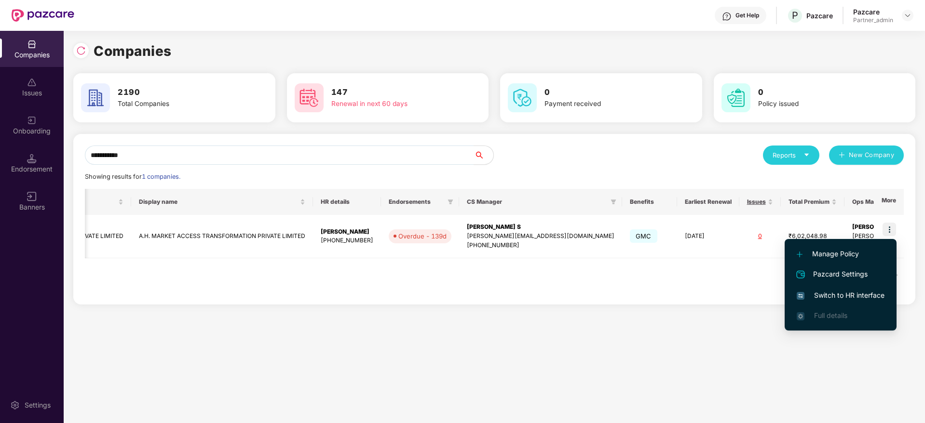
click at [841, 295] on span "Switch to HR interface" at bounding box center [841, 295] width 88 height 11
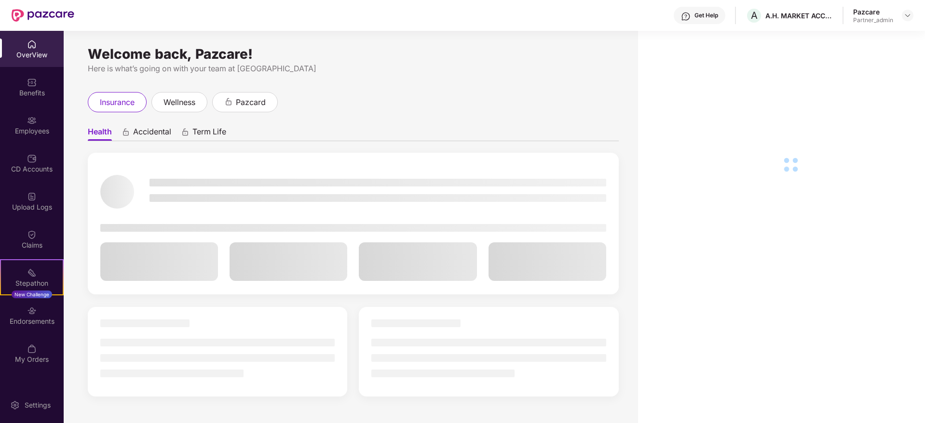
click at [43, 326] on div "Endorsements" at bounding box center [32, 316] width 64 height 36
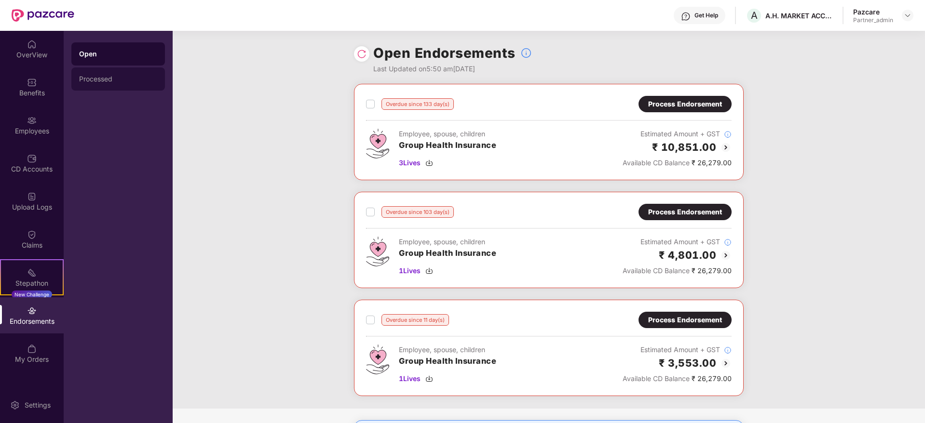
click at [108, 87] on div "Processed" at bounding box center [118, 79] width 94 height 23
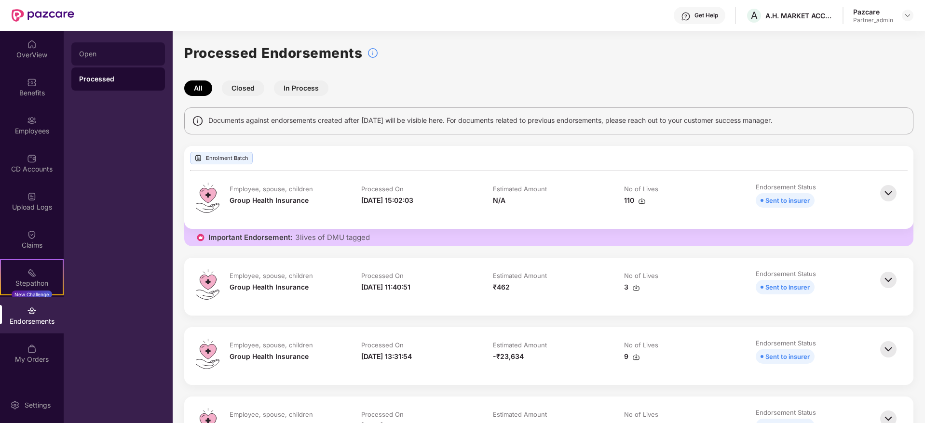
click at [109, 53] on div "Open" at bounding box center [118, 54] width 78 height 8
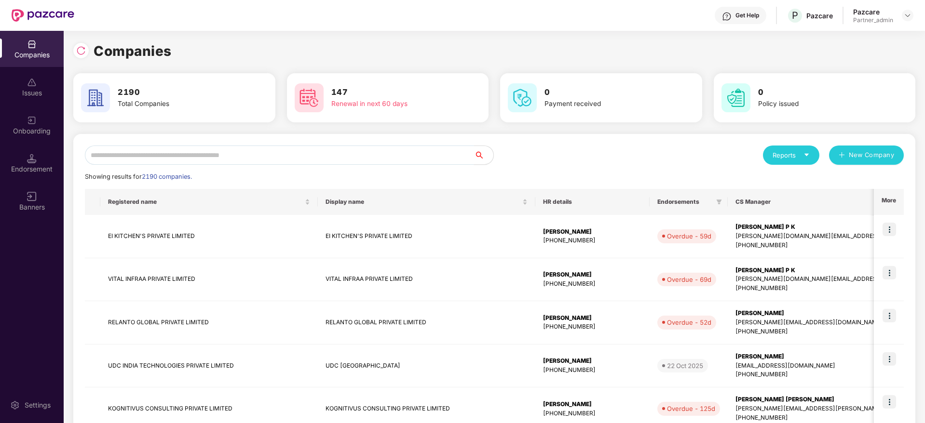
click at [241, 149] on input "text" at bounding box center [279, 155] width 389 height 19
paste input "**********"
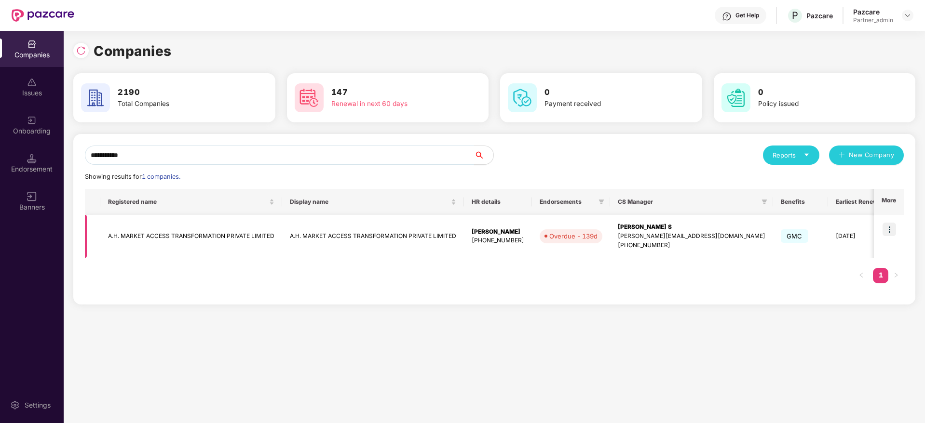
type input "**********"
click at [637, 226] on div "[PERSON_NAME] S" at bounding box center [692, 227] width 148 height 9
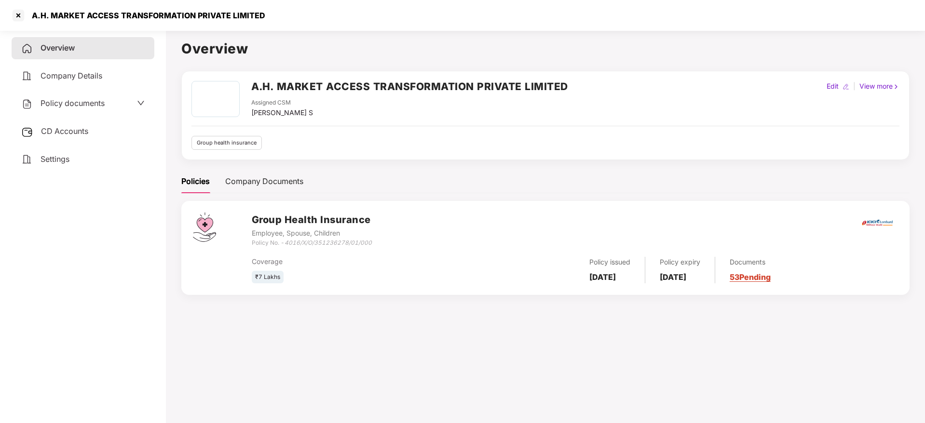
click at [771, 279] on link "53 Pending" at bounding box center [750, 277] width 41 height 10
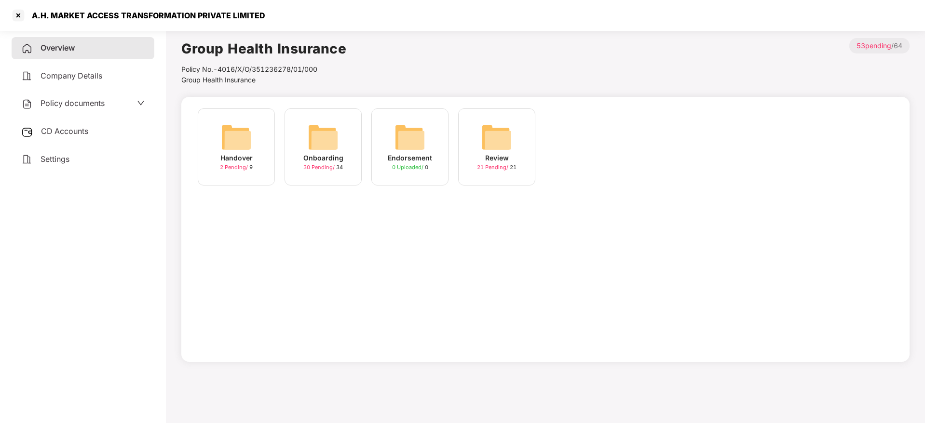
click at [325, 139] on img at bounding box center [323, 137] width 31 height 31
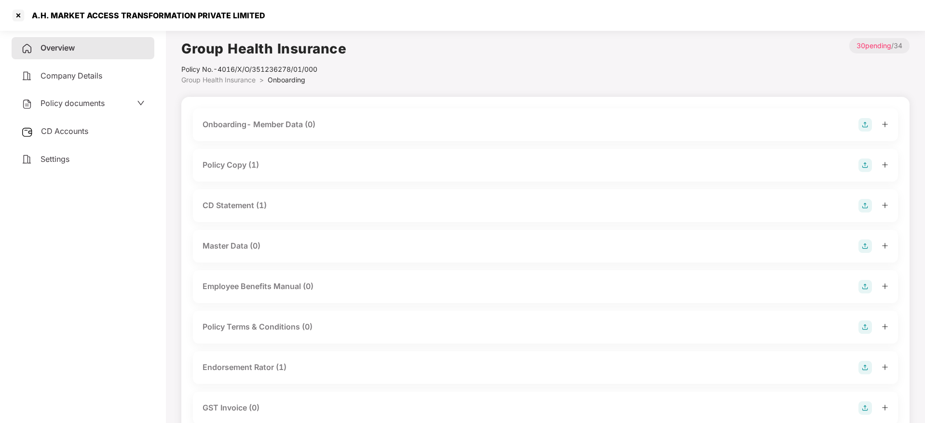
scroll to position [72, 0]
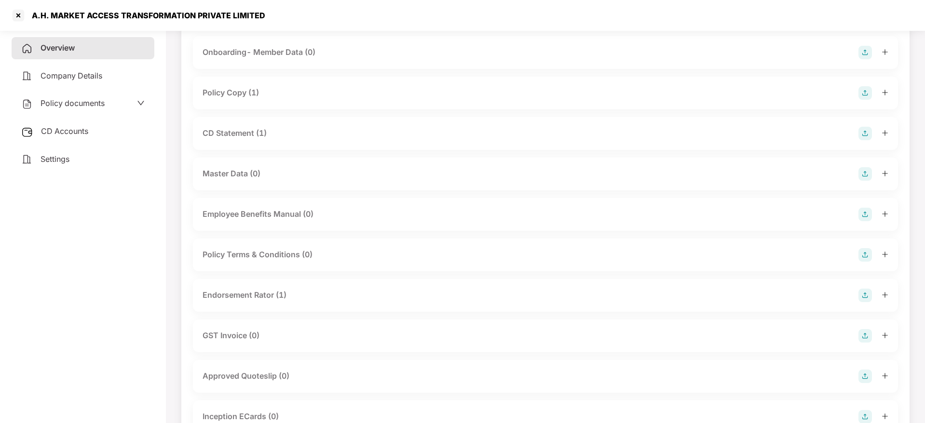
click at [886, 132] on icon "plus" at bounding box center [884, 133] width 7 height 7
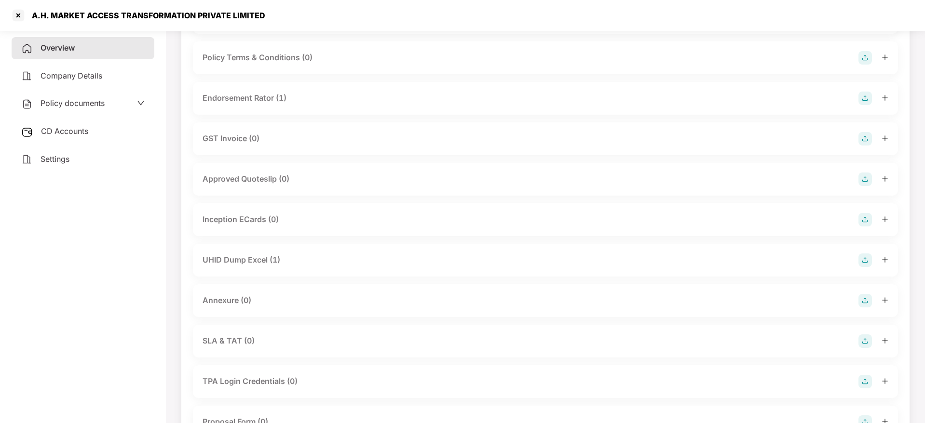
scroll to position [362, 0]
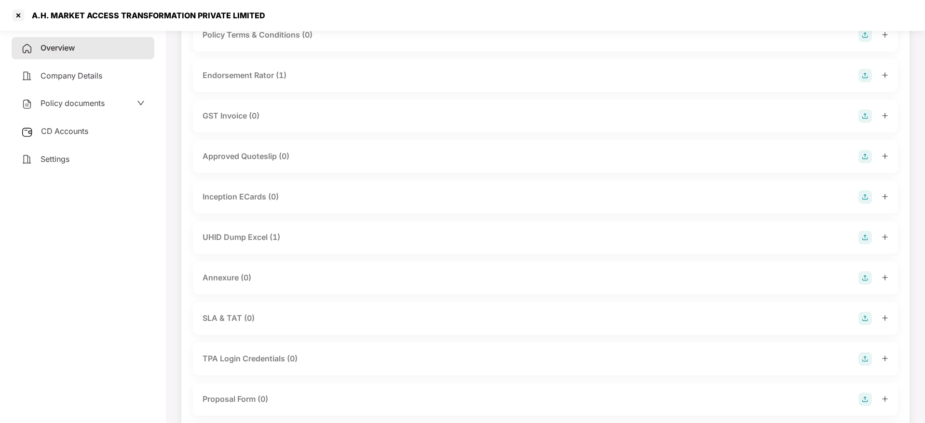
drag, startPoint x: 881, startPoint y: 238, endPoint x: 701, endPoint y: 251, distance: 180.3
click at [881, 238] on div at bounding box center [873, 238] width 30 height 14
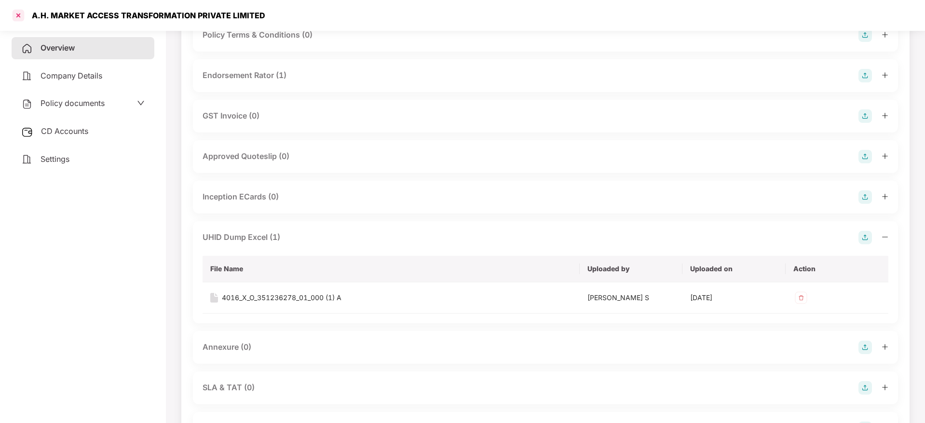
click at [14, 11] on div at bounding box center [18, 15] width 15 height 15
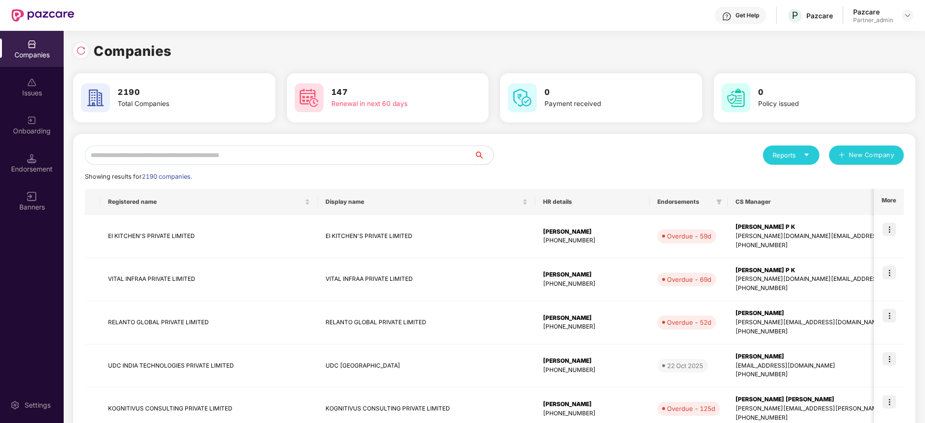
scroll to position [0, 0]
click at [172, 158] on input "text" at bounding box center [279, 155] width 389 height 19
paste input "******"
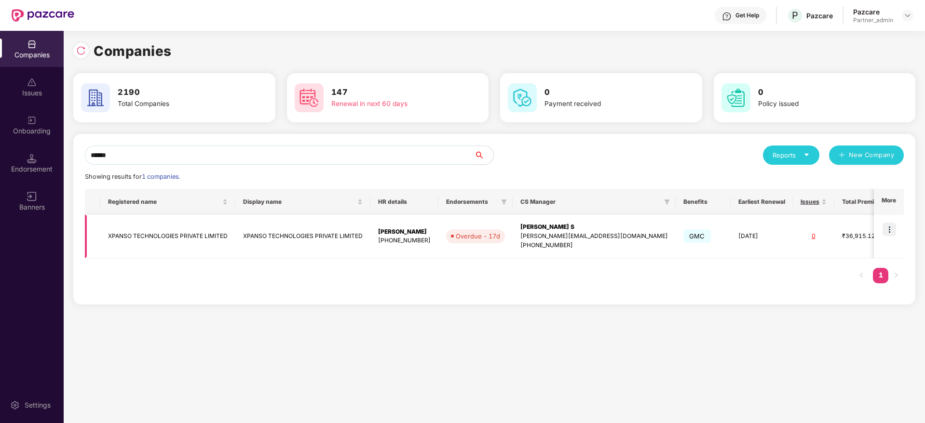
type input "******"
click at [561, 230] on div "[PERSON_NAME] S" at bounding box center [594, 227] width 148 height 9
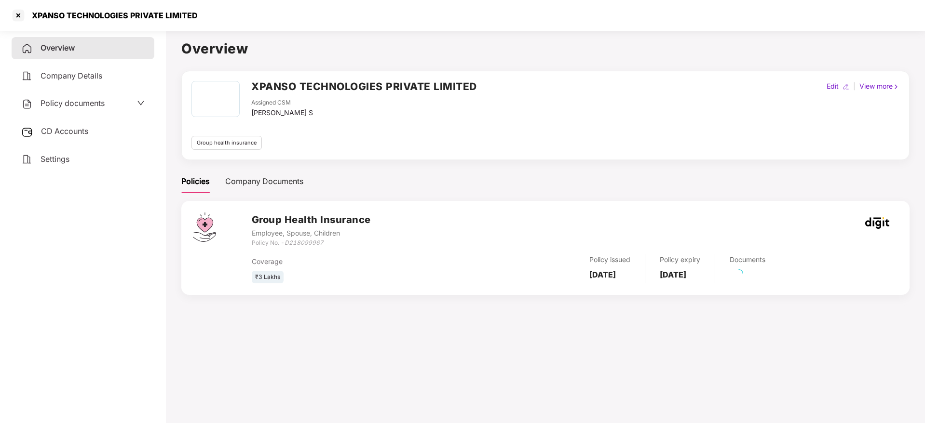
click at [67, 134] on span "CD Accounts" at bounding box center [64, 131] width 47 height 10
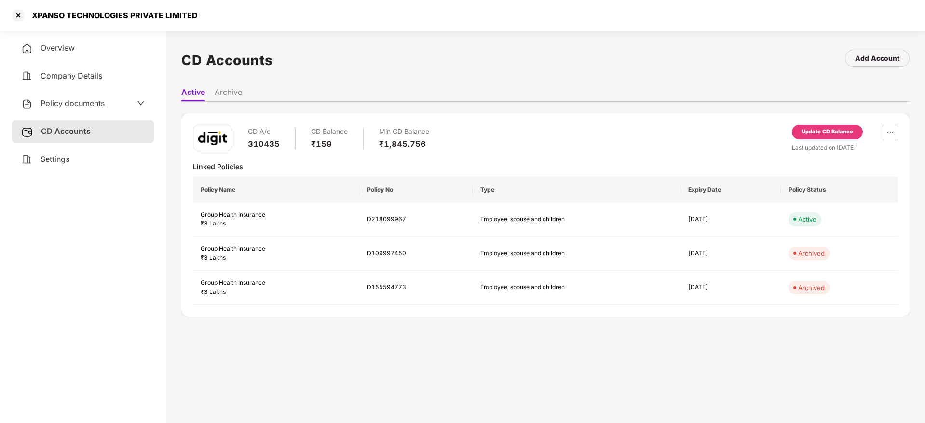
click at [67, 51] on span "Overview" at bounding box center [58, 48] width 34 height 10
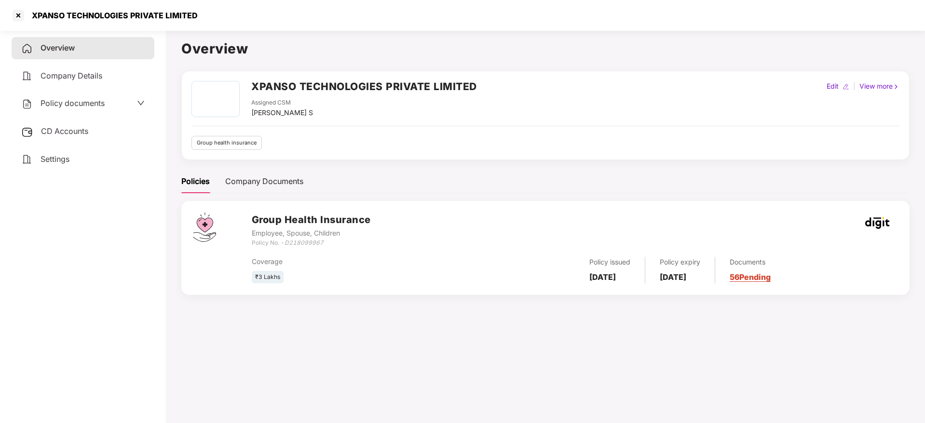
click at [771, 279] on link "56 Pending" at bounding box center [750, 277] width 41 height 10
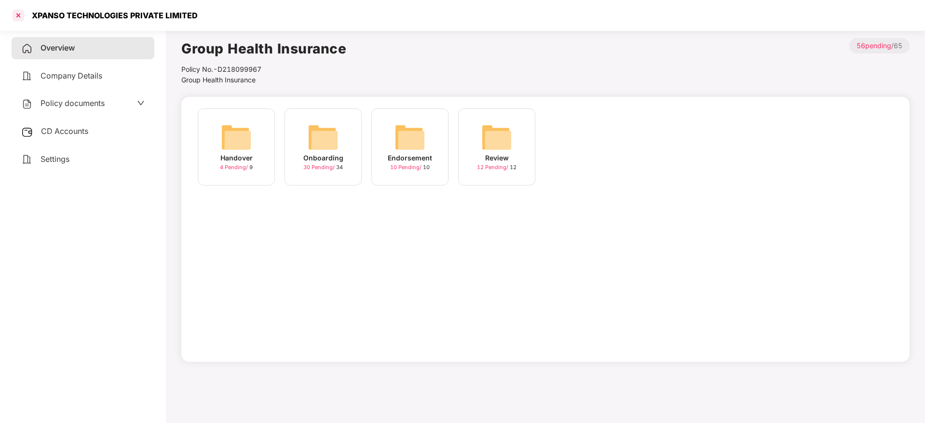
click at [15, 16] on div at bounding box center [18, 15] width 15 height 15
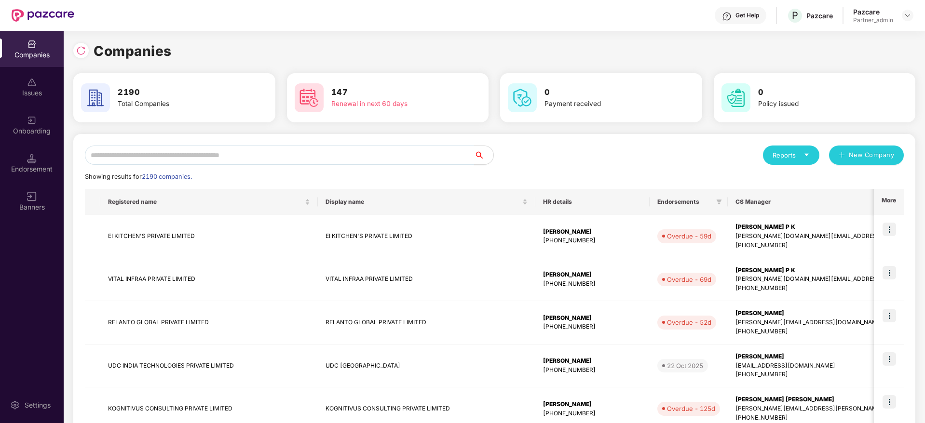
click at [187, 152] on input "text" at bounding box center [279, 155] width 389 height 19
paste input "******"
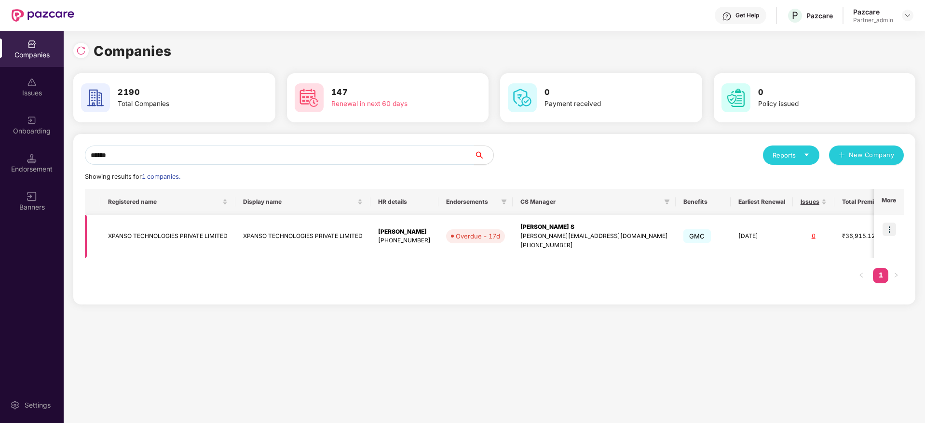
type input "******"
click at [542, 232] on div "[PERSON_NAME][EMAIL_ADDRESS][DOMAIN_NAME]" at bounding box center [594, 236] width 148 height 9
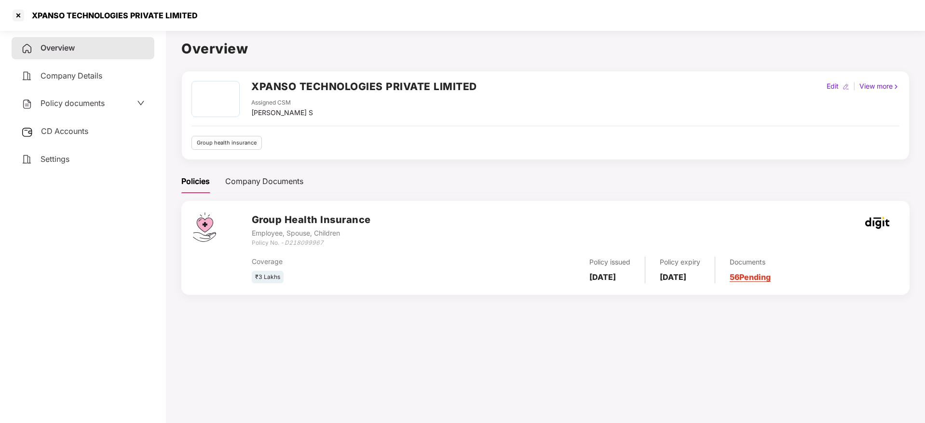
click at [771, 275] on link "56 Pending" at bounding box center [750, 277] width 41 height 10
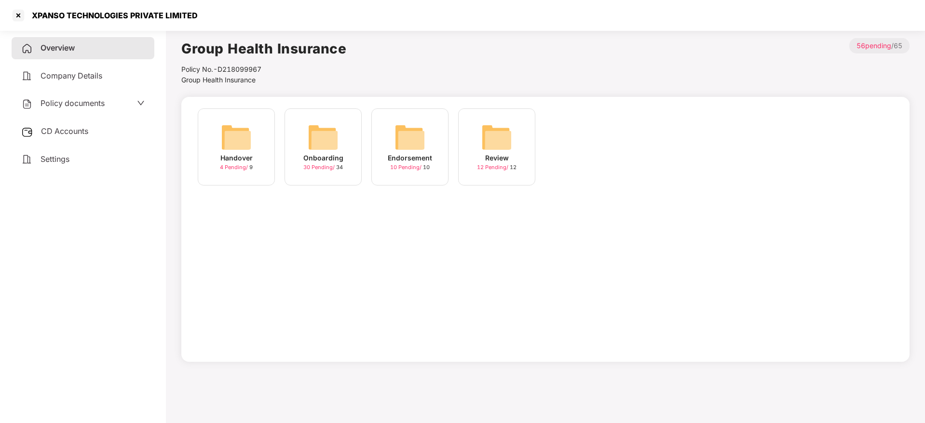
click at [333, 141] on img at bounding box center [323, 137] width 31 height 31
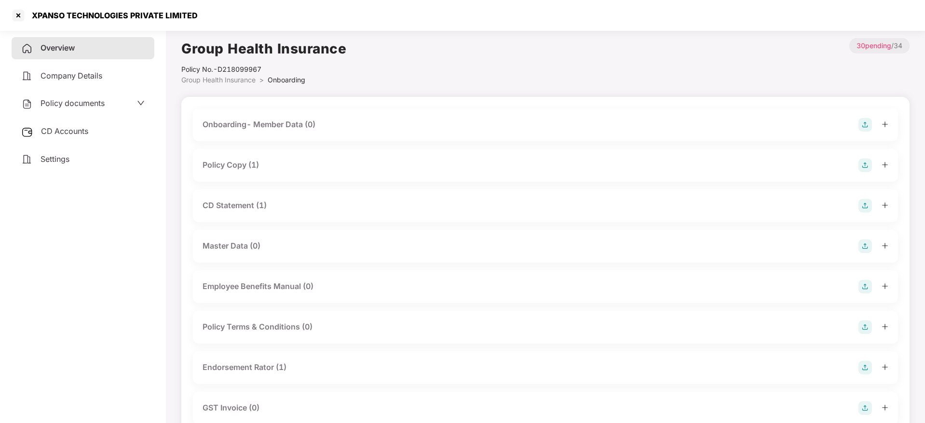
click at [884, 206] on icon "plus" at bounding box center [884, 205] width 7 height 7
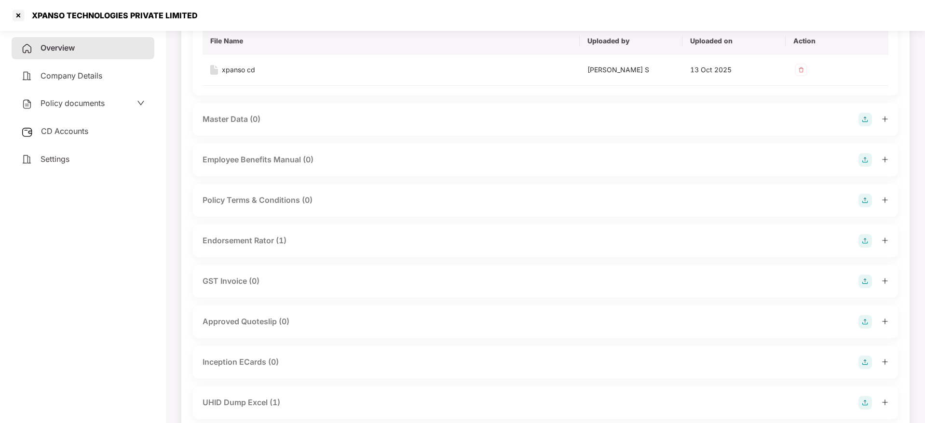
scroll to position [217, 0]
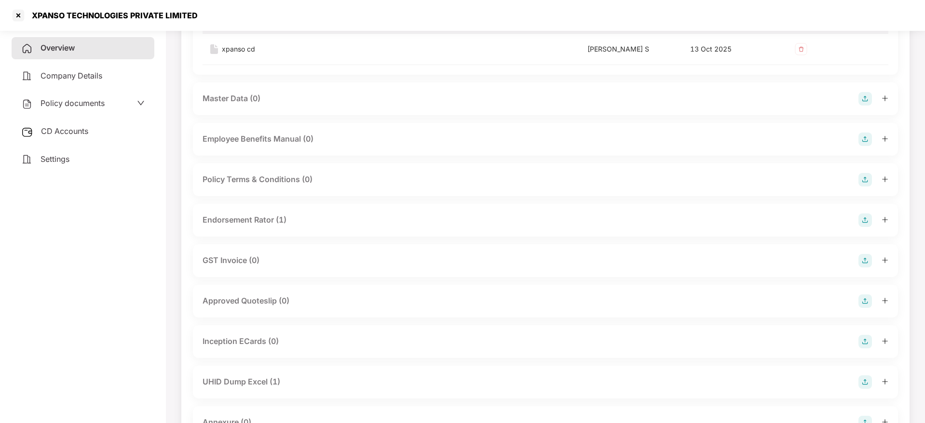
click at [885, 217] on icon "plus" at bounding box center [884, 220] width 7 height 7
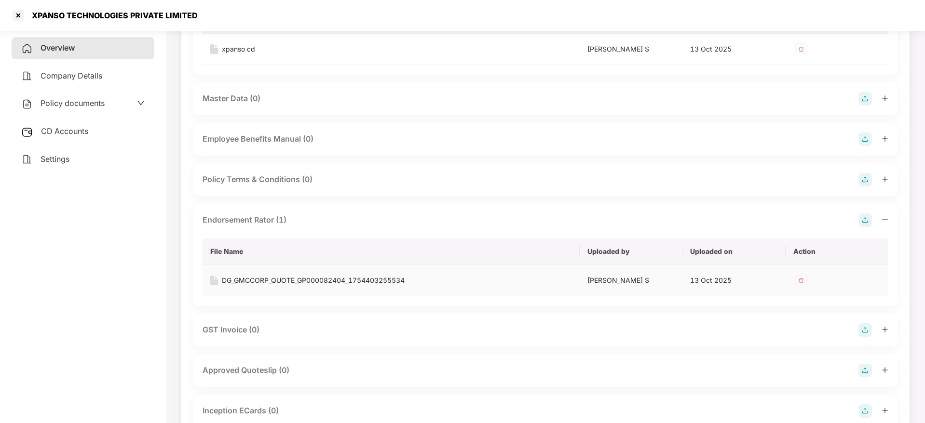
click at [379, 284] on div "DG_GMCCORP_QUOTE_GP000082404_1754403255534" at bounding box center [313, 280] width 183 height 11
click at [44, 15] on div "XPANSO TECHNOLOGIES PRIVATE LIMITED" at bounding box center [112, 16] width 172 height 10
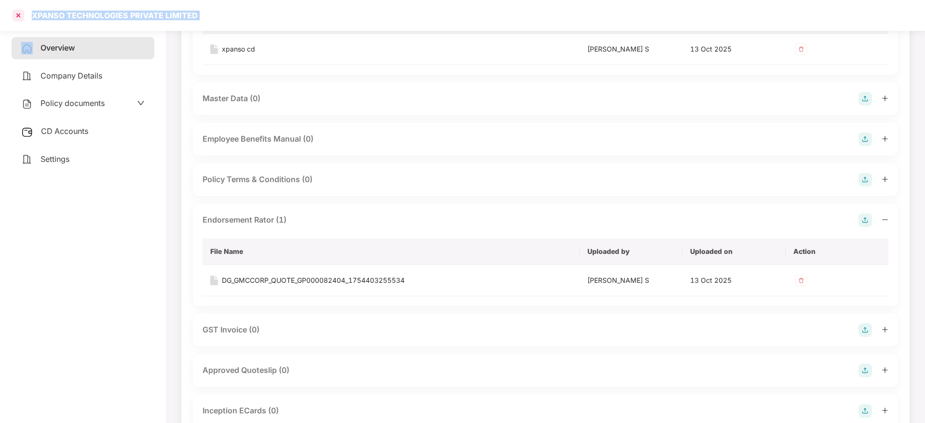
copy div "XPANSO TECHNOLOGIES PRIVATE LIMITED"
click at [24, 15] on div at bounding box center [18, 15] width 15 height 15
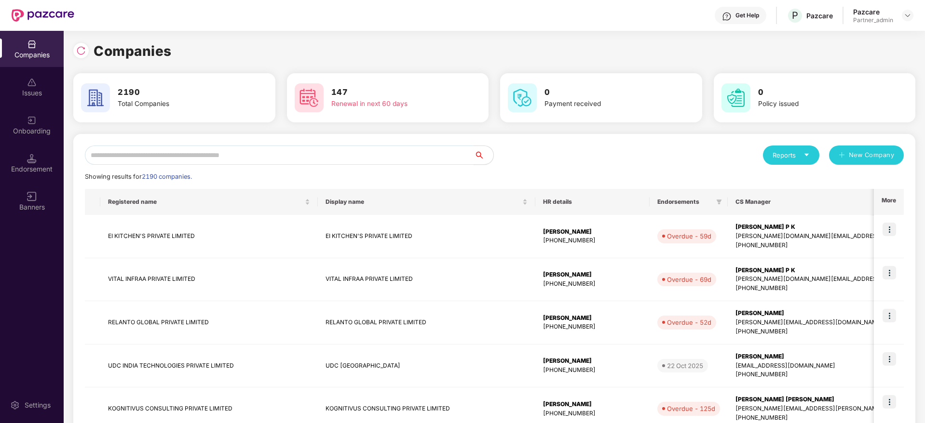
scroll to position [0, 0]
click at [251, 156] on input "text" at bounding box center [279, 155] width 389 height 19
paste input "**********"
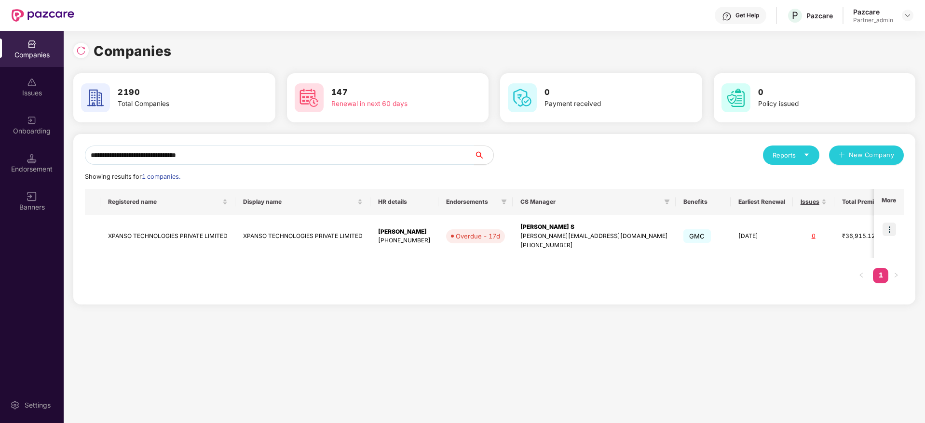
type input "**********"
drag, startPoint x: 104, startPoint y: 234, endPoint x: 147, endPoint y: 232, distance: 43.0
click at [147, 232] on td "XPANSO TECHNOLOGIES PRIVATE LIMITED" at bounding box center [167, 236] width 135 height 43
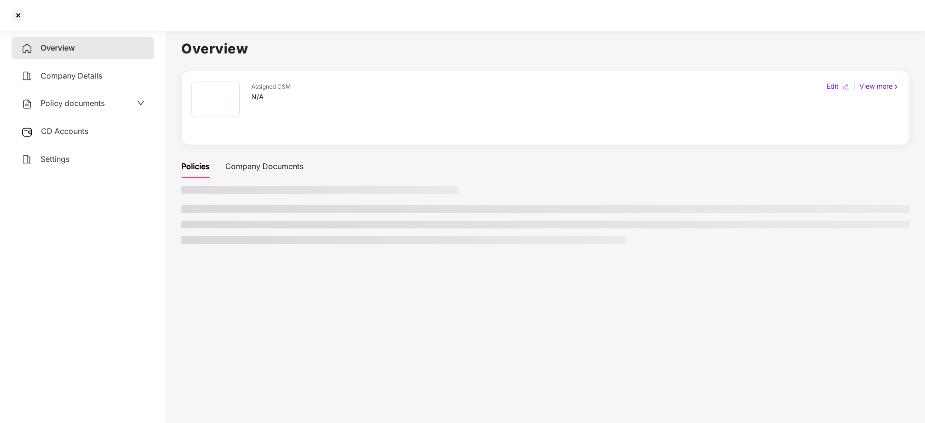
copy td "XPANSO TECH"
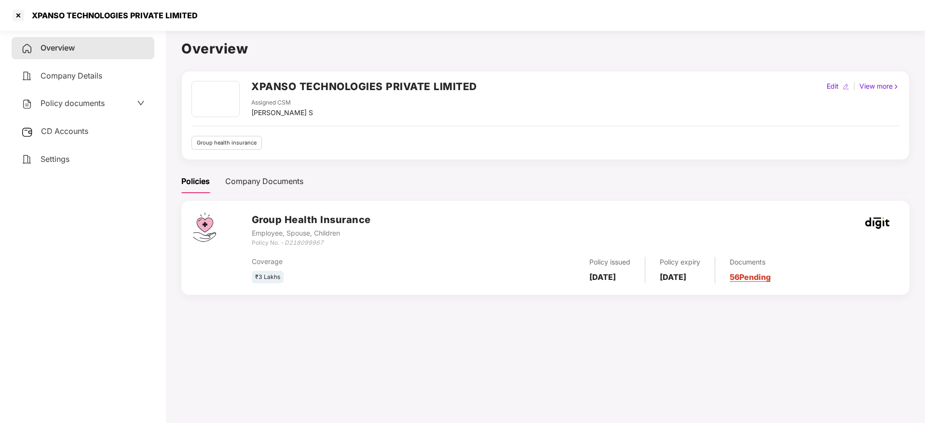
click at [44, 16] on div "XPANSO TECHNOLOGIES PRIVATE LIMITED" at bounding box center [112, 16] width 172 height 10
click at [43, 16] on div "XPANSO TECHNOLOGIES PRIVATE LIMITED" at bounding box center [112, 16] width 172 height 10
click at [51, 18] on div "XPANSO TECHNOLOGIES PRIVATE LIMITED" at bounding box center [112, 16] width 172 height 10
copy div "XPANSO"
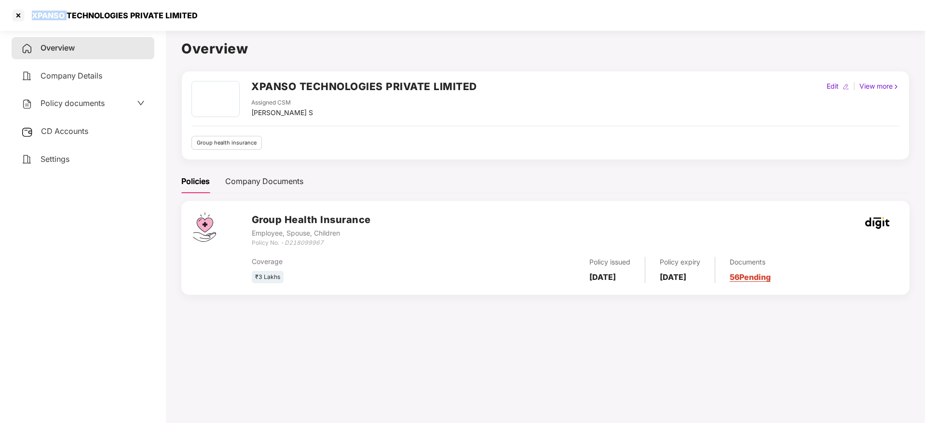
copy div "XPANSO"
click at [20, 14] on div at bounding box center [18, 15] width 15 height 15
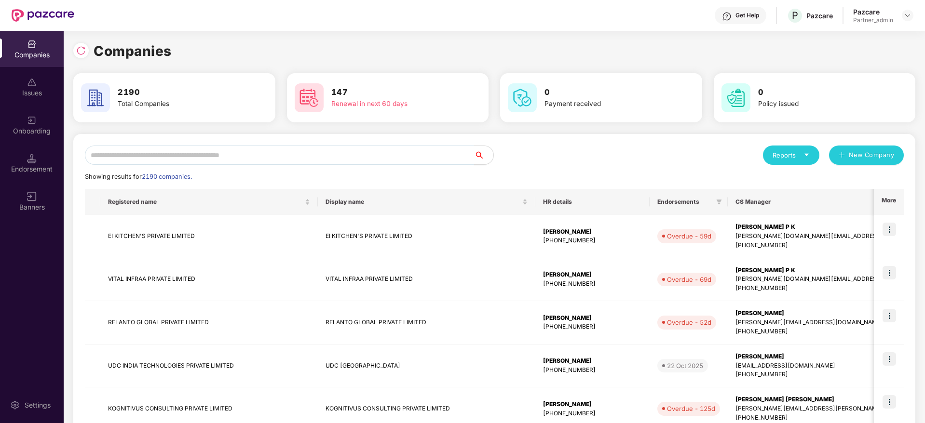
click at [223, 160] on input "text" at bounding box center [279, 155] width 389 height 19
paste input "*********"
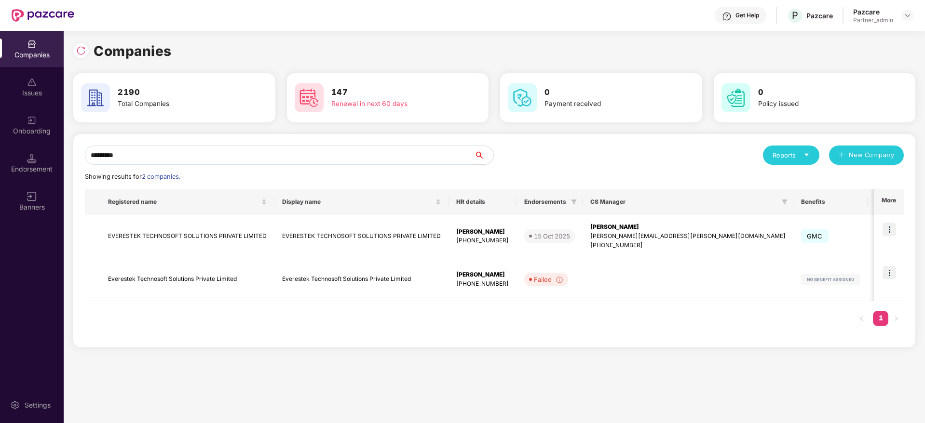
type input "*********"
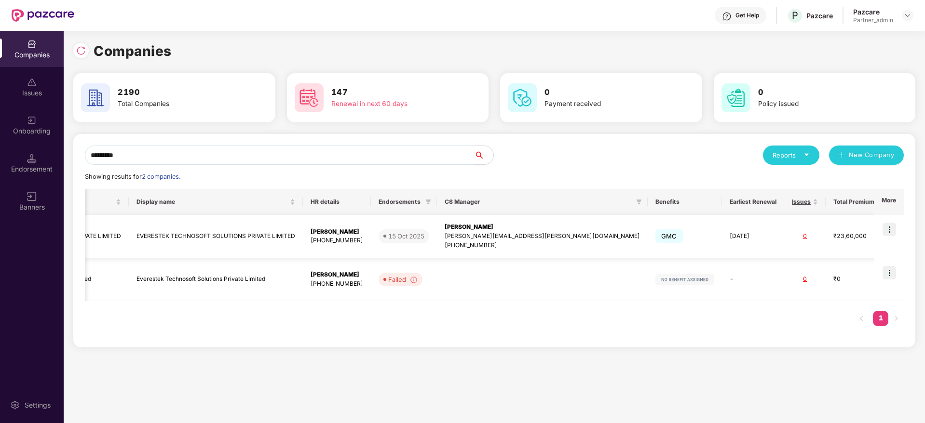
click at [479, 226] on div "Preetam Thapa" at bounding box center [542, 227] width 195 height 9
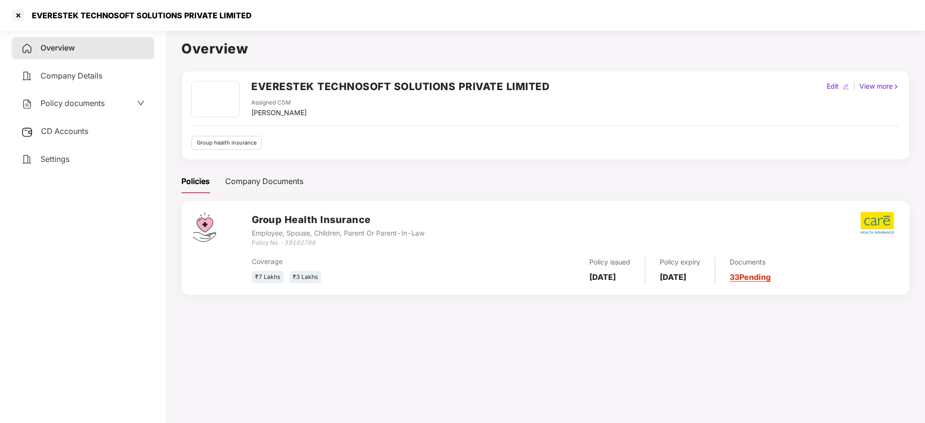
drag, startPoint x: 33, startPoint y: 13, endPoint x: 257, endPoint y: 10, distance: 223.8
click at [257, 10] on div "EVERESTEK TECHNOSOFT SOLUTIONS PRIVATE LIMITED" at bounding box center [462, 15] width 925 height 31
copy div "EVERESTEK TECHNOSOFT SOLUTIONS PRIVATE LIMITED"
click at [20, 15] on div at bounding box center [18, 15] width 15 height 15
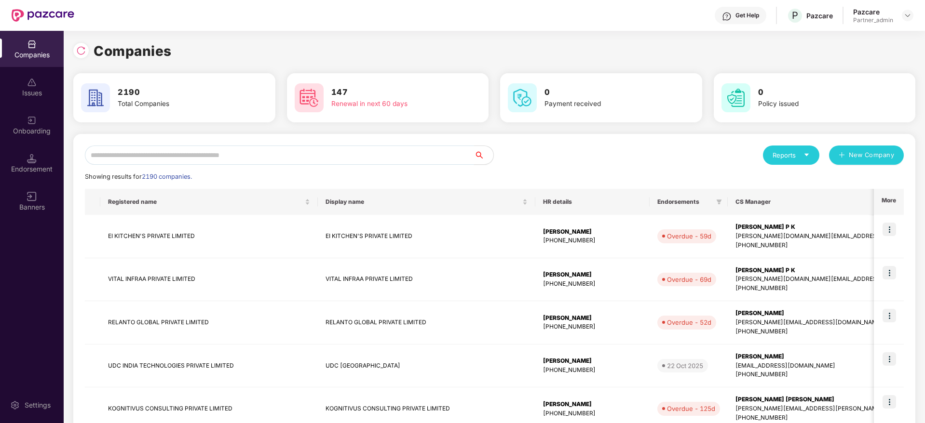
click at [212, 153] on input "text" at bounding box center [279, 155] width 389 height 19
paste input "**********"
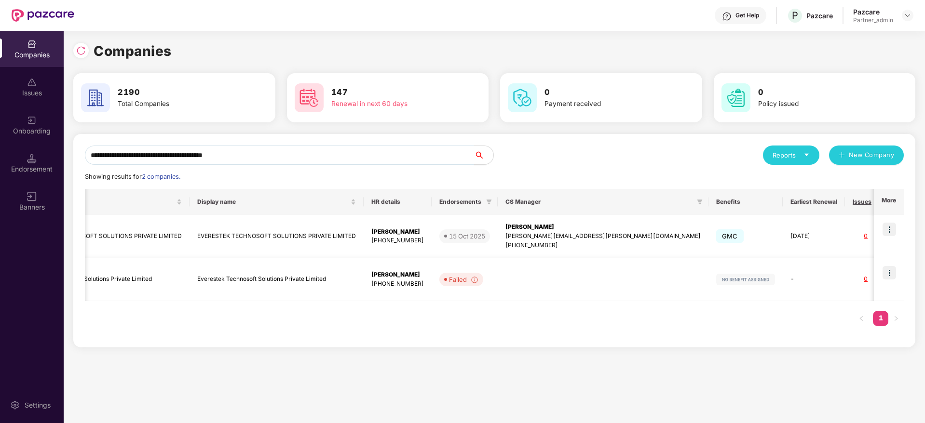
scroll to position [0, 85]
type input "**********"
click at [891, 231] on img at bounding box center [889, 230] width 14 height 14
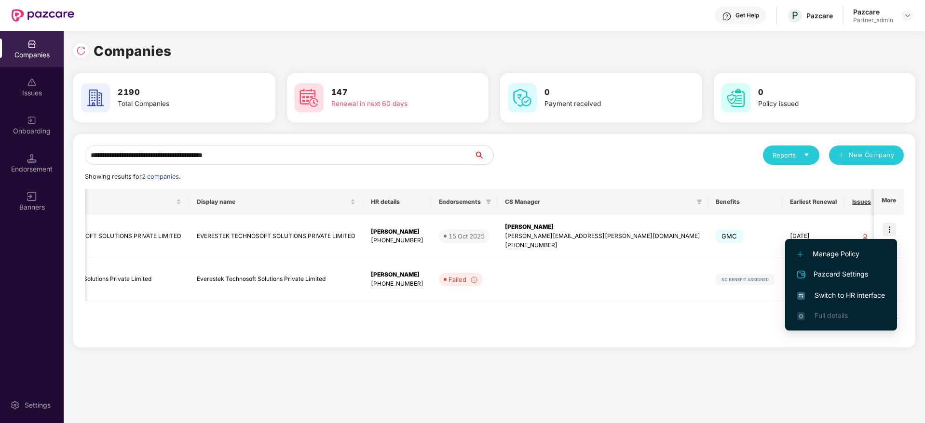
click at [858, 294] on span "Switch to HR interface" at bounding box center [841, 295] width 88 height 11
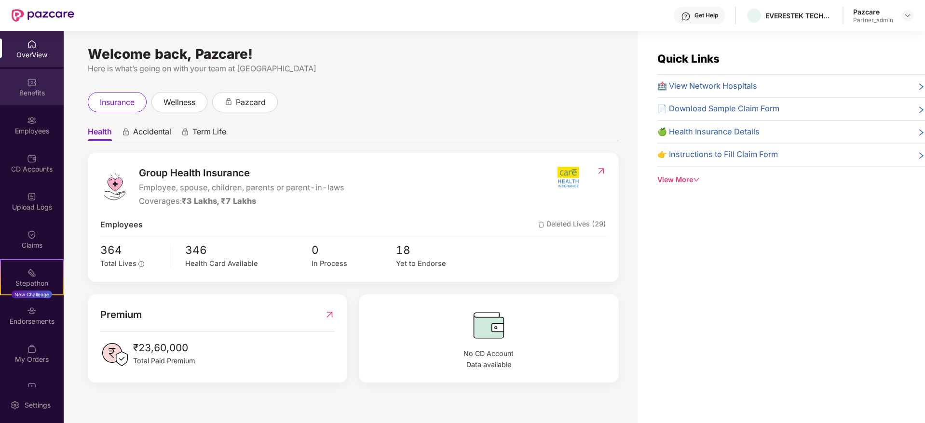
click at [18, 79] on div "Benefits" at bounding box center [32, 87] width 64 height 36
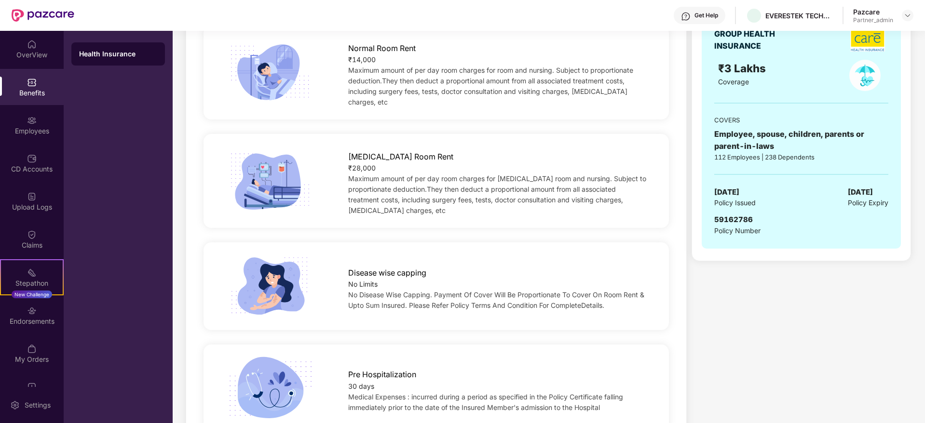
scroll to position [434, 0]
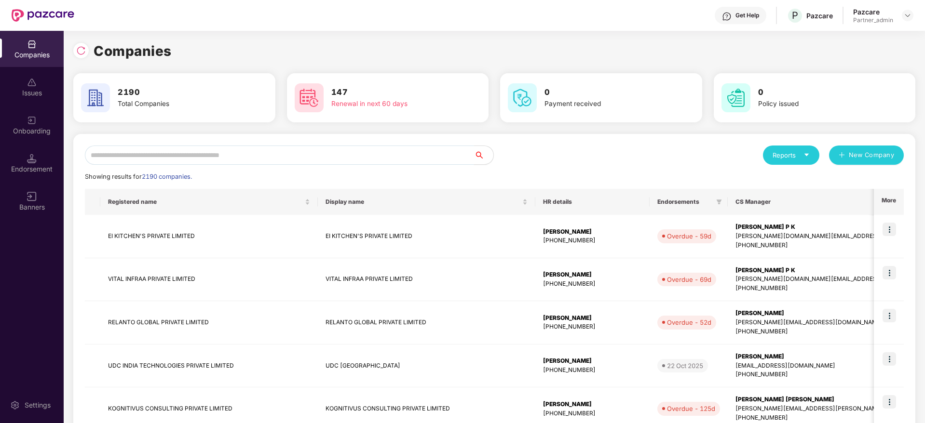
click at [154, 162] on input "text" at bounding box center [279, 155] width 389 height 19
paste input "**********"
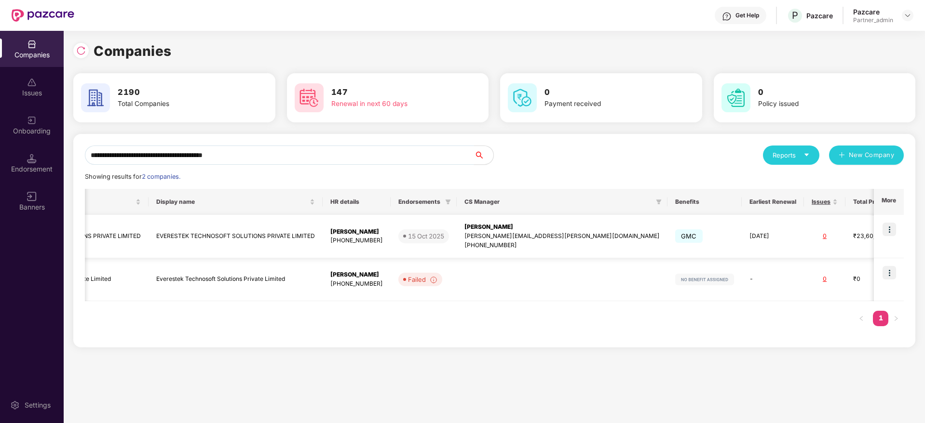
scroll to position [0, 127]
type input "**********"
click at [481, 226] on div "Preetam Thapa" at bounding box center [560, 227] width 195 height 9
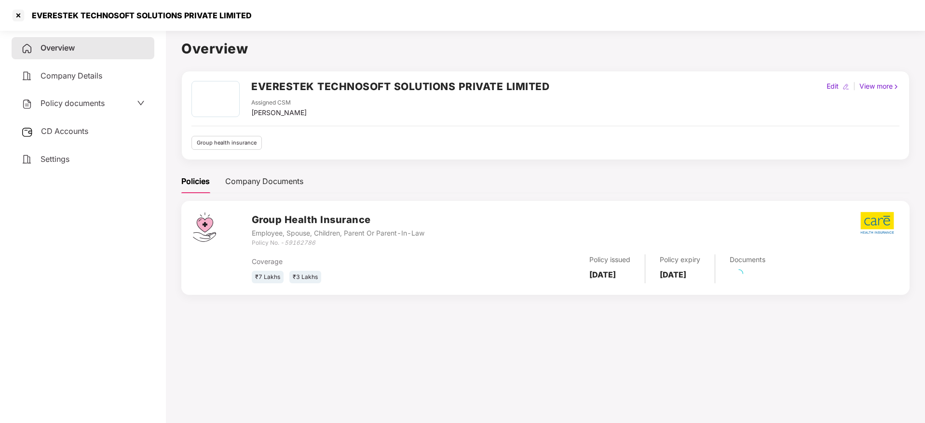
click at [76, 131] on span "CD Accounts" at bounding box center [64, 131] width 47 height 10
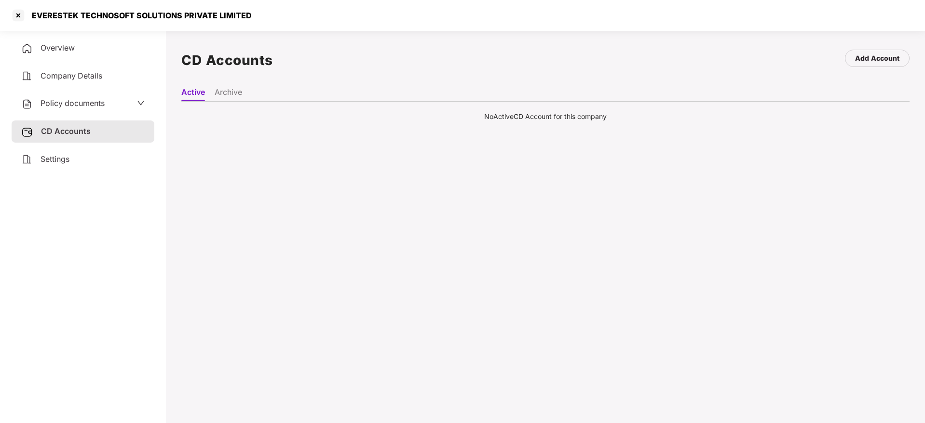
click at [80, 159] on div "Settings" at bounding box center [83, 160] width 143 height 22
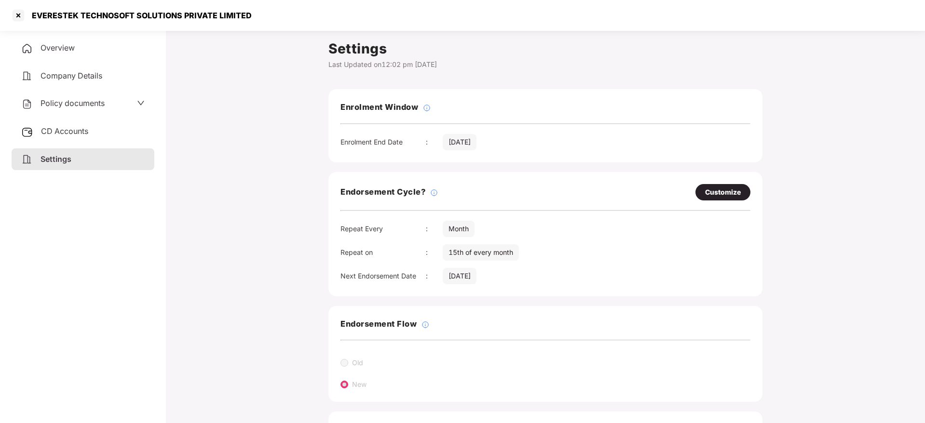
click at [55, 43] on span "Overview" at bounding box center [58, 48] width 34 height 10
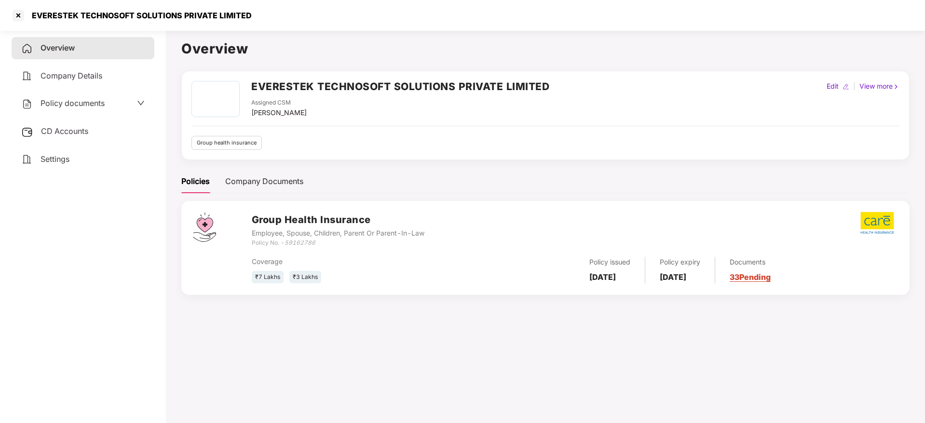
click at [771, 276] on link "33 Pending" at bounding box center [750, 277] width 41 height 10
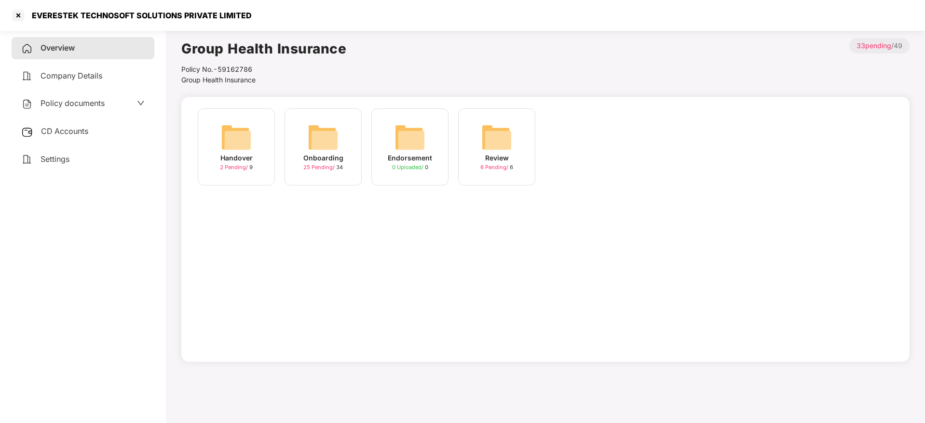
click at [333, 136] on img at bounding box center [323, 137] width 31 height 31
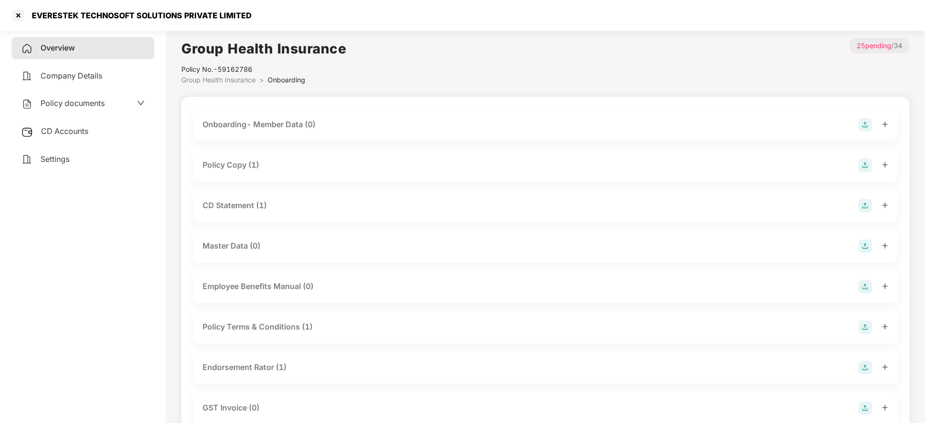
click at [889, 165] on div "Policy Copy (1)" at bounding box center [545, 165] width 705 height 33
click at [887, 166] on icon "plus" at bounding box center [884, 165] width 7 height 7
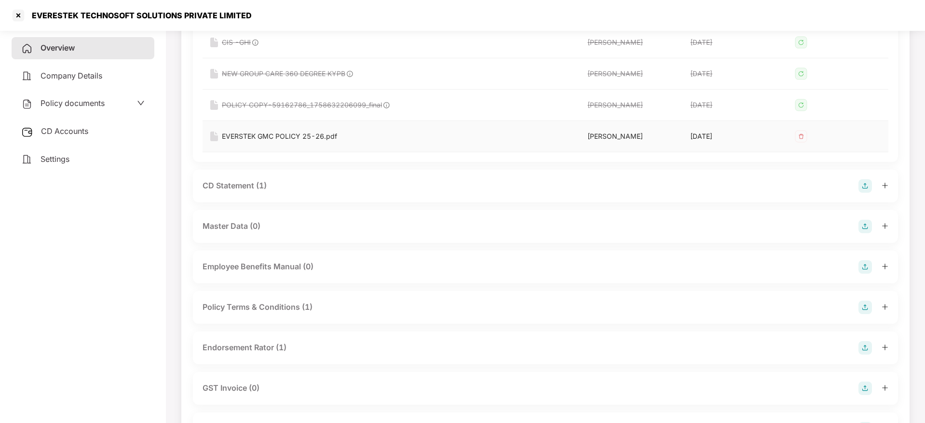
scroll to position [217, 0]
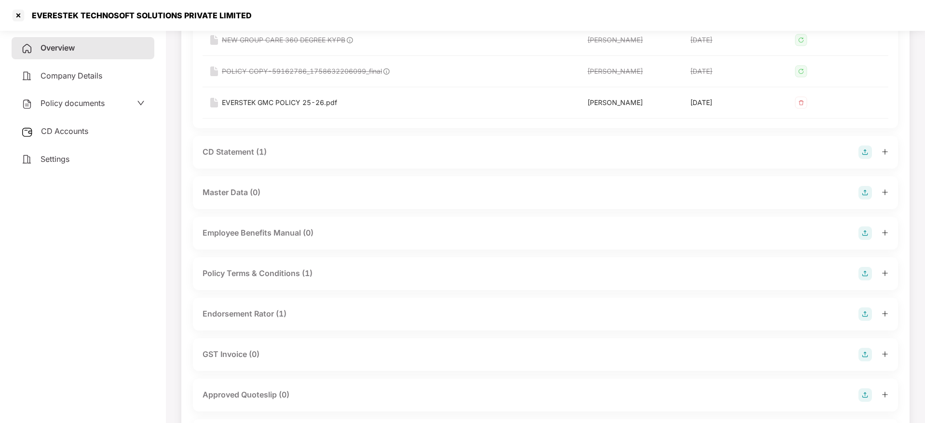
click at [882, 152] on icon "plus" at bounding box center [884, 152] width 7 height 7
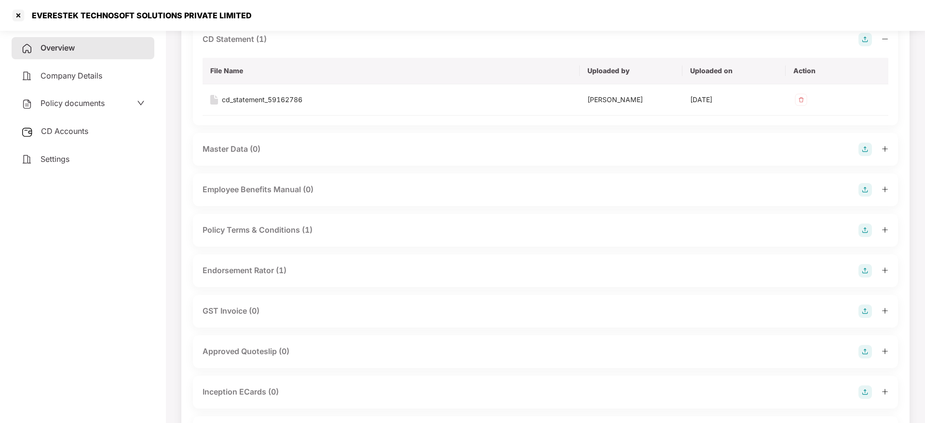
scroll to position [362, 0]
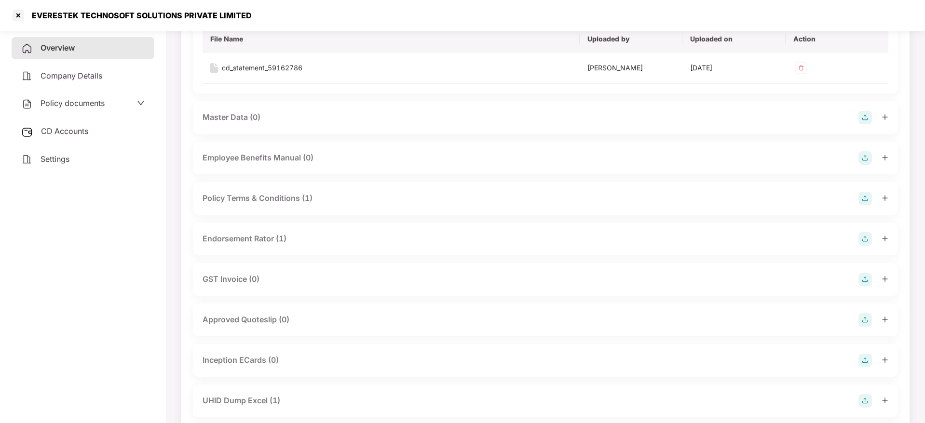
click at [887, 241] on icon "plus" at bounding box center [884, 238] width 7 height 7
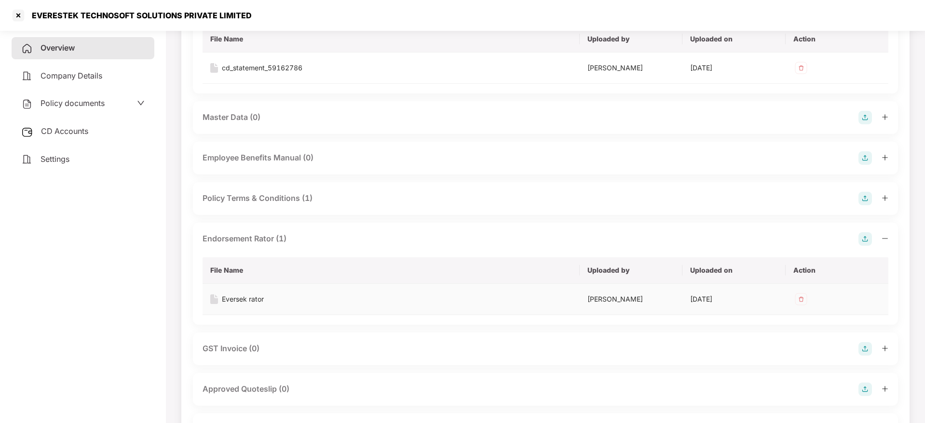
click at [252, 298] on div "Eversek rator" at bounding box center [243, 299] width 42 height 11
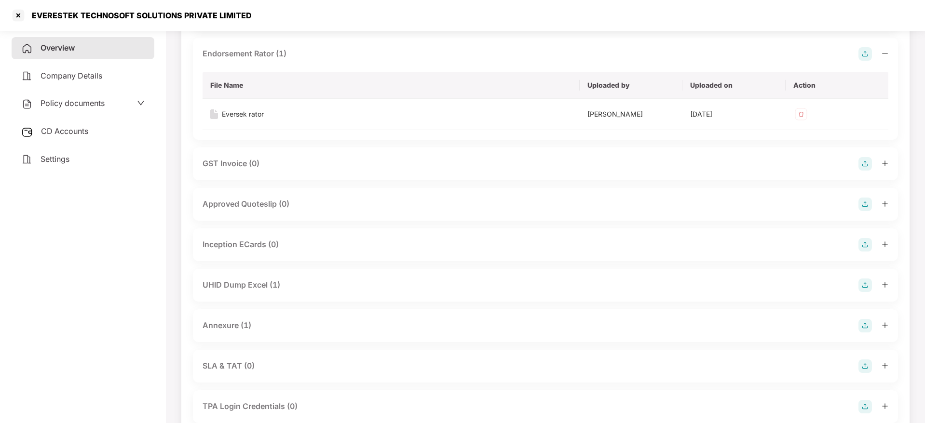
scroll to position [579, 0]
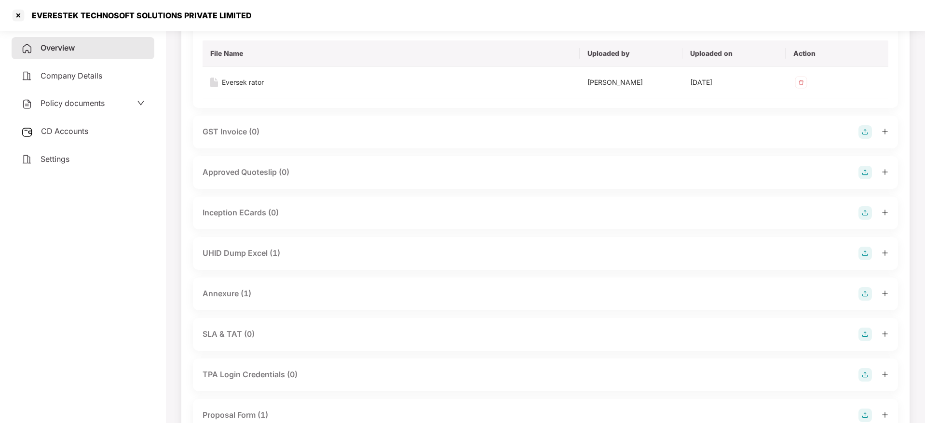
click at [879, 294] on div at bounding box center [873, 294] width 30 height 14
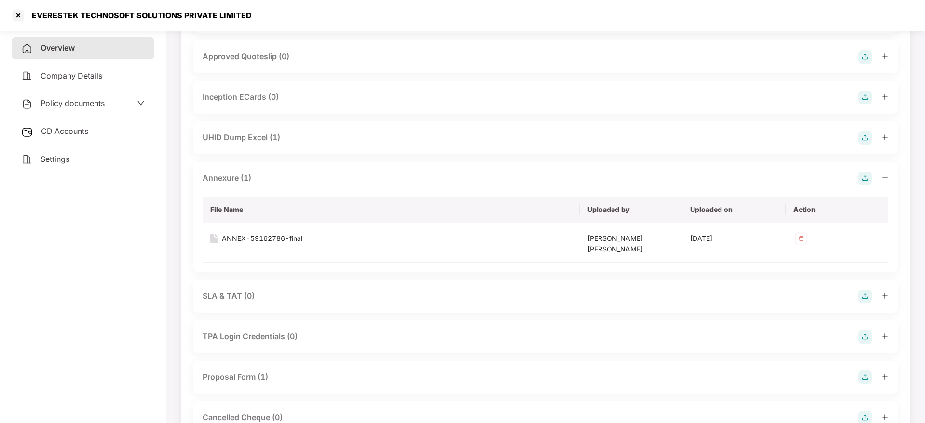
scroll to position [723, 0]
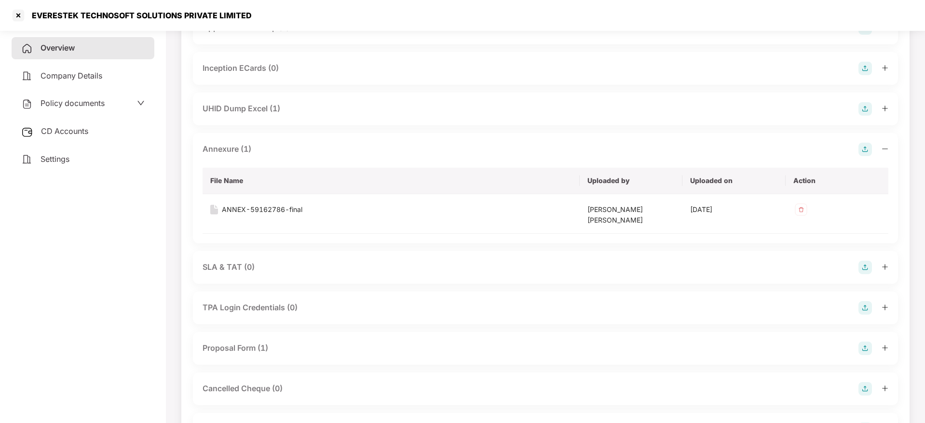
click at [45, 13] on div "EVERESTEK TECHNOSOFT SOLUTIONS PRIVATE LIMITED" at bounding box center [139, 16] width 226 height 10
copy div "EVERESTEK"
click at [21, 18] on div at bounding box center [18, 15] width 15 height 15
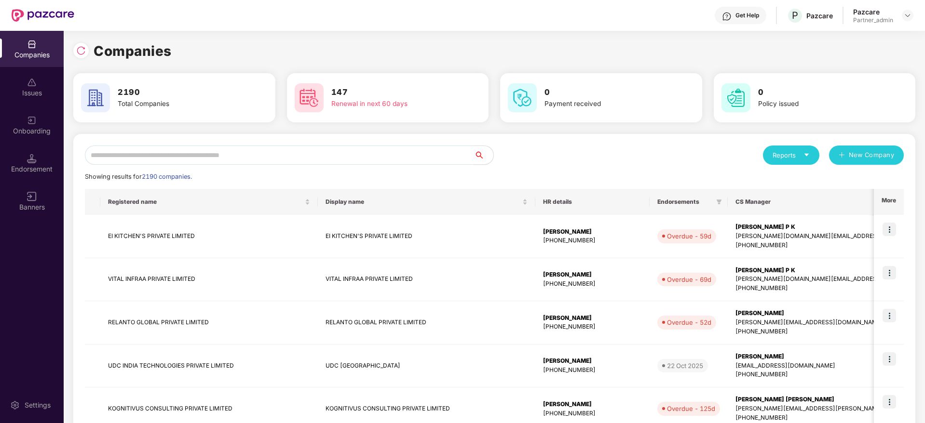
scroll to position [0, 0]
click at [295, 159] on input "text" at bounding box center [279, 155] width 389 height 19
paste input "*********"
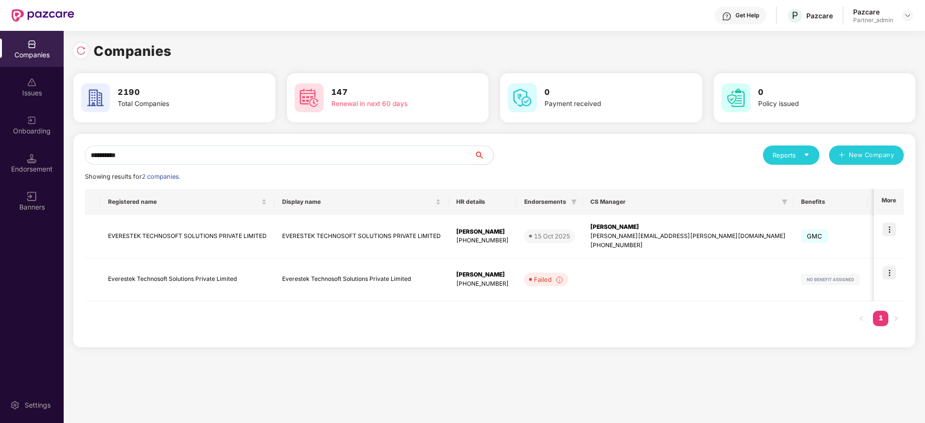
type input "*********"
